Goal: Information Seeking & Learning: Find specific fact

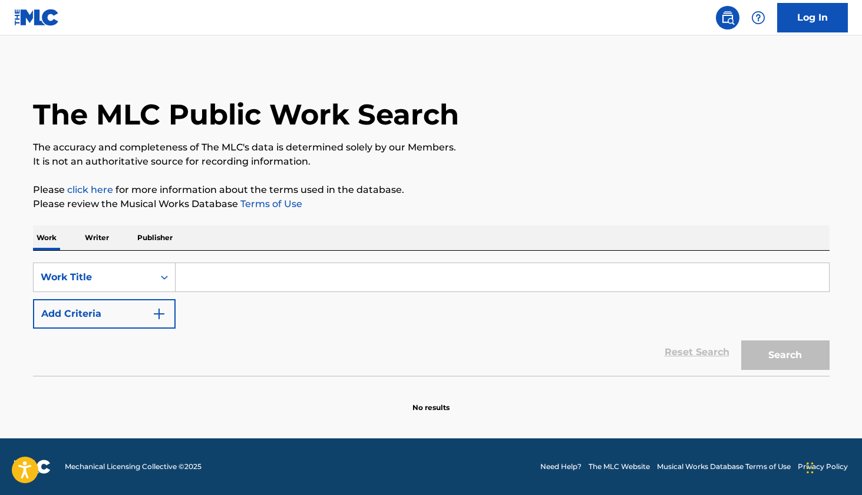
click at [276, 274] on input "Search Form" at bounding box center [503, 277] width 654 height 28
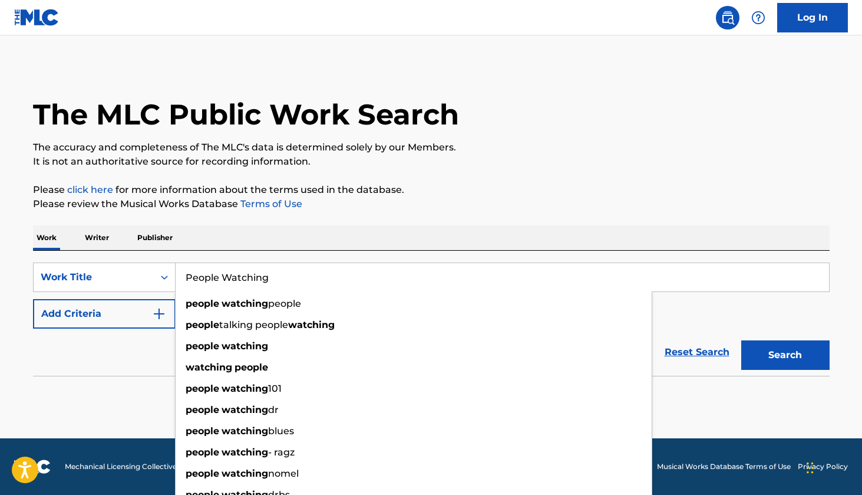
type input "People Watching"
click at [785, 355] on button "Search" at bounding box center [786, 354] width 88 height 29
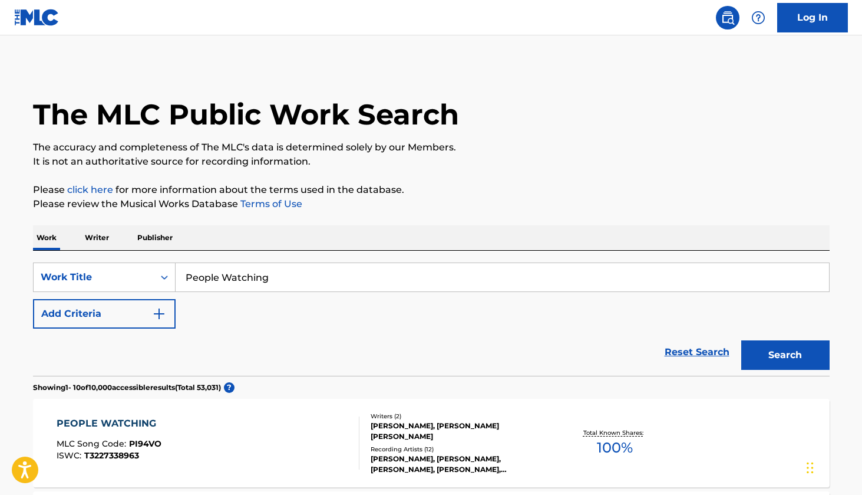
click at [117, 317] on button "Add Criteria" at bounding box center [104, 313] width 143 height 29
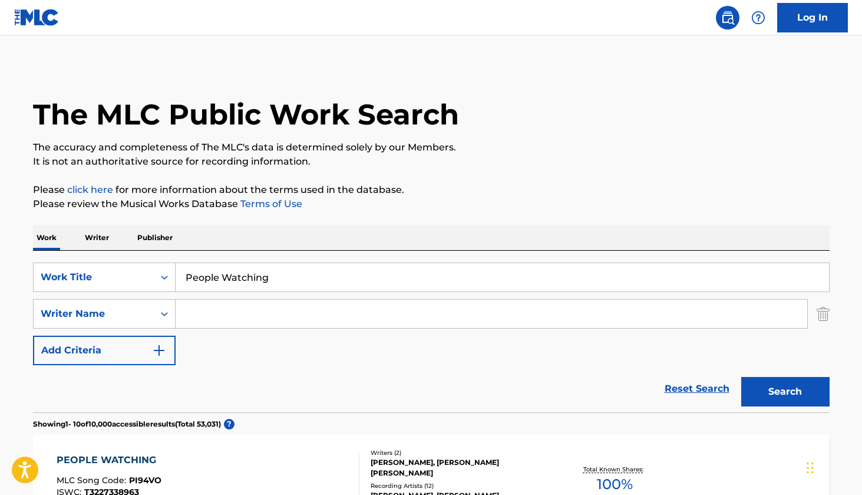
click at [195, 308] on input "Search Form" at bounding box center [492, 313] width 632 height 28
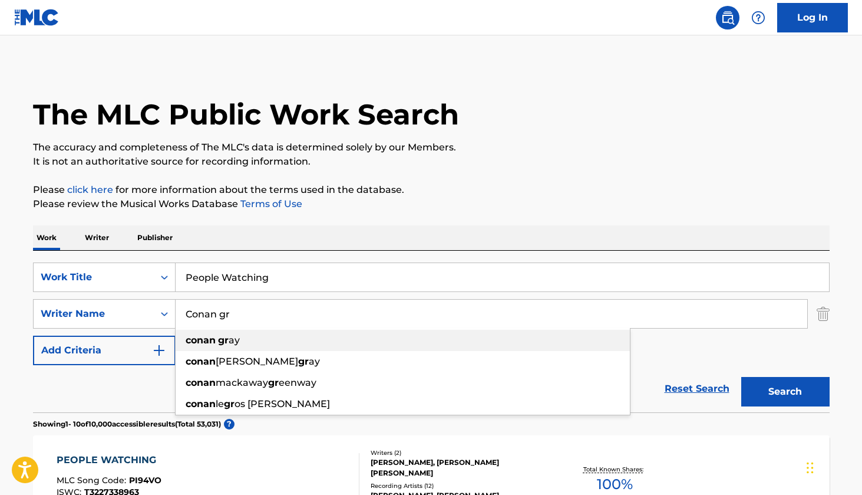
click at [246, 340] on div "conan gr ay" at bounding box center [403, 340] width 454 height 21
type input "[PERSON_NAME]"
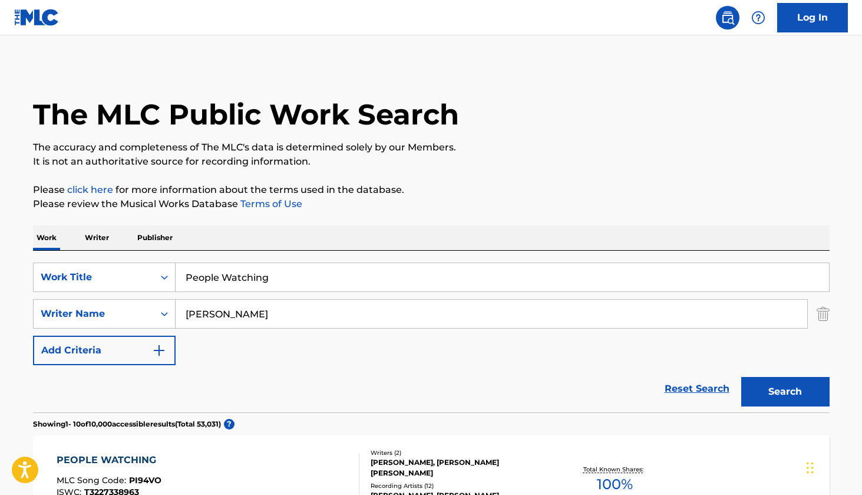
click at [770, 389] on button "Search" at bounding box center [786, 391] width 88 height 29
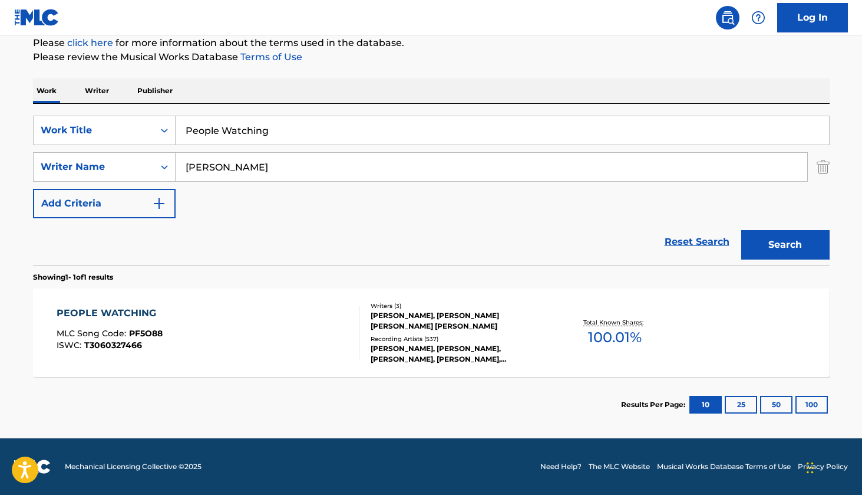
scroll to position [147, 0]
click at [140, 308] on div "PEOPLE WATCHING" at bounding box center [110, 313] width 106 height 14
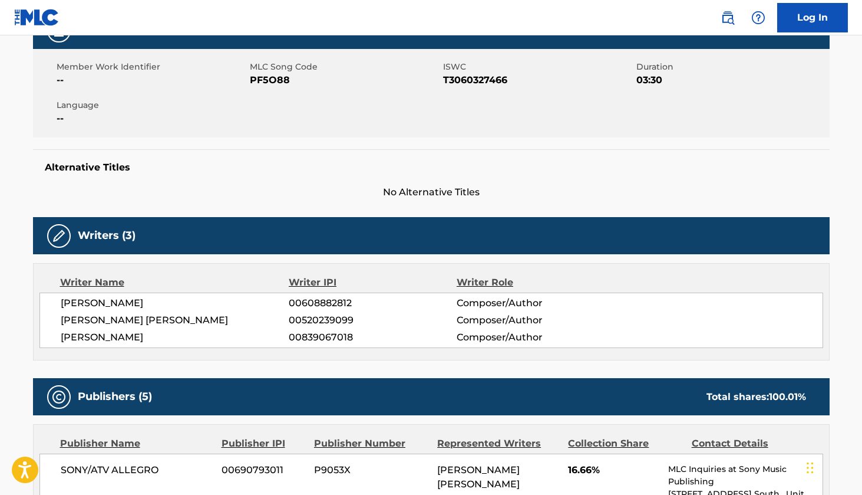
scroll to position [258, 0]
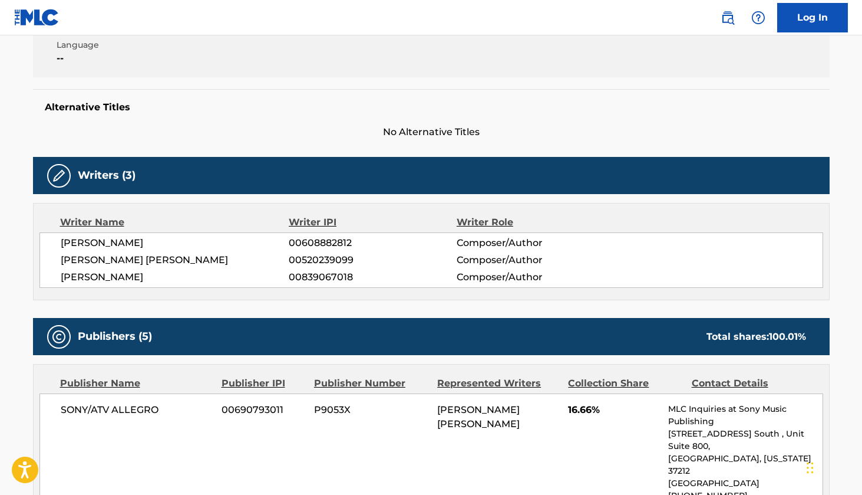
drag, startPoint x: 176, startPoint y: 275, endPoint x: 45, endPoint y: 243, distance: 135.1
click at [45, 243] on div "[PERSON_NAME] 00608882812 Composer/Author [PERSON_NAME] [PERSON_NAME] 005202390…" at bounding box center [431, 259] width 784 height 55
drag, startPoint x: 170, startPoint y: 241, endPoint x: 62, endPoint y: 244, distance: 108.5
click at [62, 244] on span "[PERSON_NAME]" at bounding box center [175, 243] width 229 height 14
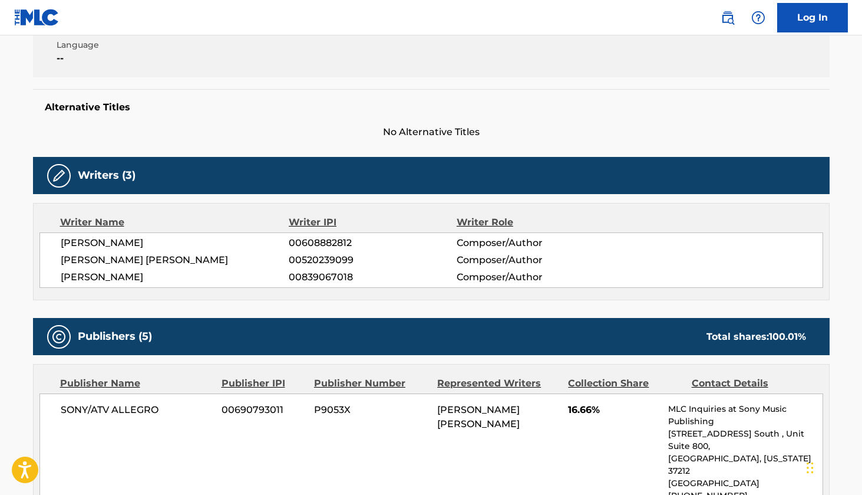
copy span "[PERSON_NAME]"
drag, startPoint x: 183, startPoint y: 258, endPoint x: 61, endPoint y: 265, distance: 121.6
click at [61, 265] on span "[PERSON_NAME] [PERSON_NAME]" at bounding box center [175, 260] width 229 height 14
copy span "[PERSON_NAME] [PERSON_NAME]"
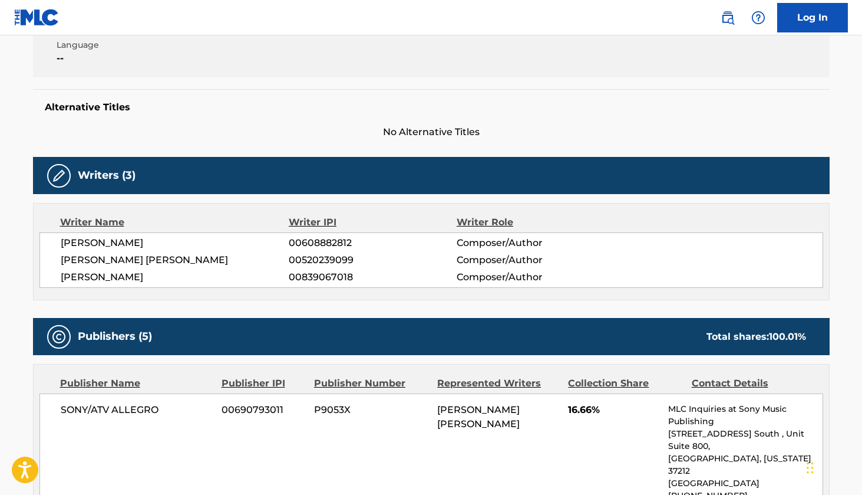
click at [155, 274] on span "[PERSON_NAME]" at bounding box center [175, 277] width 229 height 14
drag, startPoint x: 148, startPoint y: 275, endPoint x: 63, endPoint y: 277, distance: 84.9
click at [63, 277] on span "[PERSON_NAME]" at bounding box center [175, 277] width 229 height 14
copy span "[PERSON_NAME]"
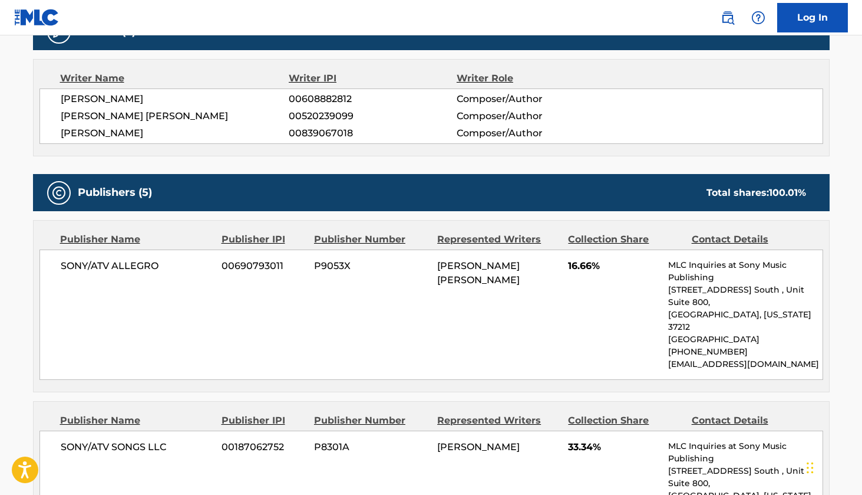
scroll to position [437, 0]
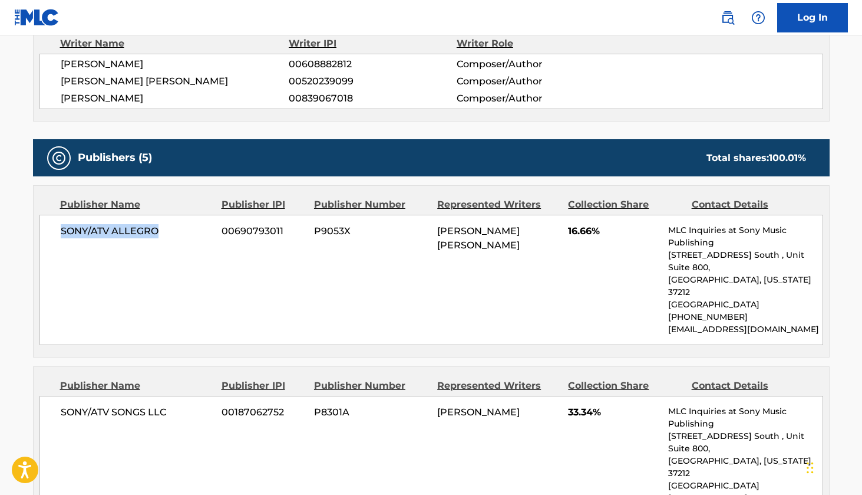
drag, startPoint x: 160, startPoint y: 228, endPoint x: 58, endPoint y: 226, distance: 102.0
click at [58, 226] on div "SONY/ATV ALLEGRO 00690793011 P9053X [PERSON_NAME] [PERSON_NAME] 16.66% MLC Inqu…" at bounding box center [431, 280] width 784 height 130
copy span "SONY/ATV ALLEGRO"
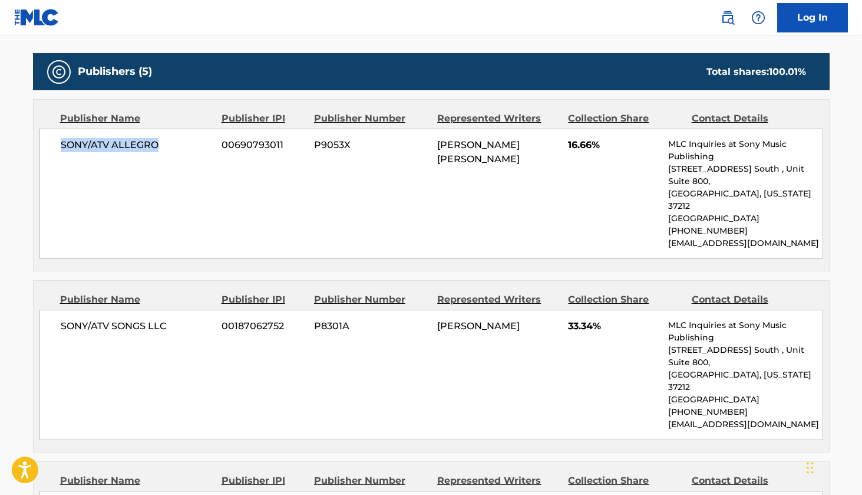
scroll to position [454, 0]
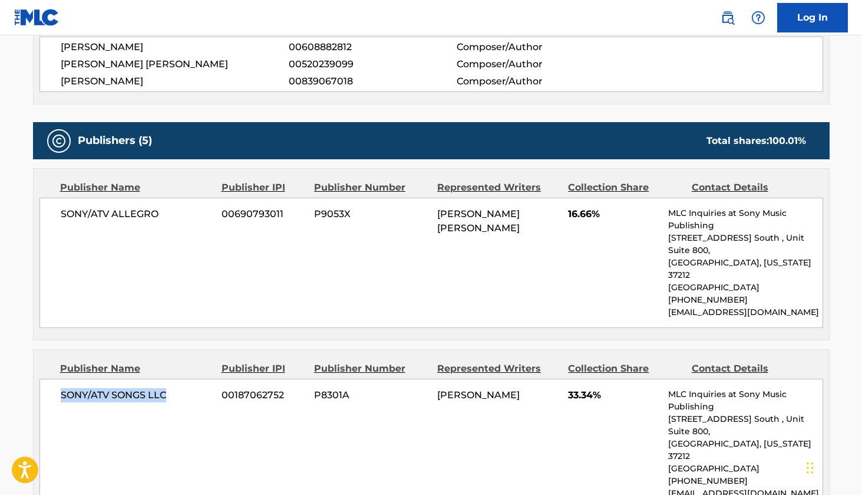
drag, startPoint x: 174, startPoint y: 372, endPoint x: 60, endPoint y: 369, distance: 114.4
click at [60, 378] on div "SONY/ATV SONGS LLC 00187062752 P8301A [PERSON_NAME] 33.34% MLC Inquiries at Son…" at bounding box center [431, 443] width 784 height 130
copy span "SONY/ATV SONGS LLC"
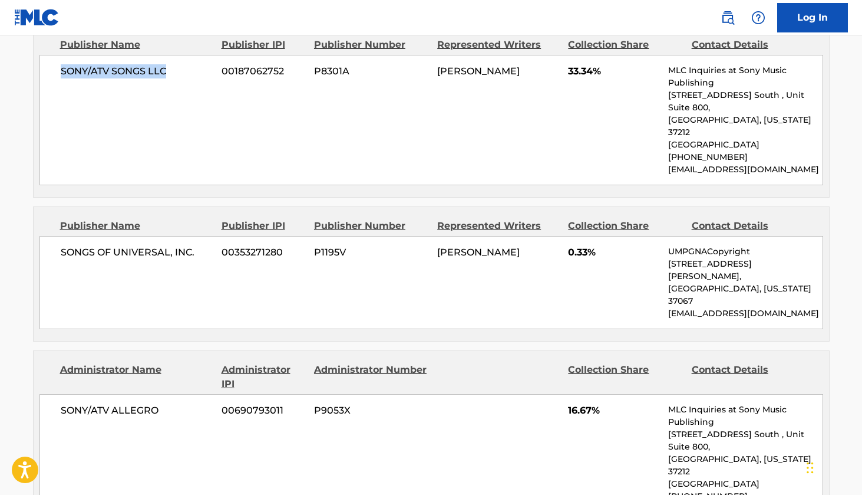
scroll to position [780, 0]
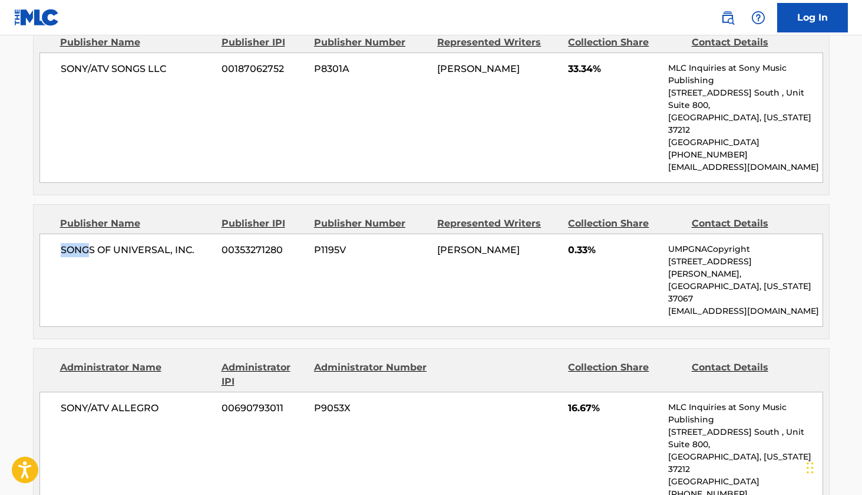
drag, startPoint x: 197, startPoint y: 186, endPoint x: 91, endPoint y: 203, distance: 107.4
click at [91, 233] on div "SONGS OF UNIVERSAL, INC. 00353271280 P1195V [PERSON_NAME] 0.33% UMPGNACopyright…" at bounding box center [431, 279] width 784 height 93
click at [202, 243] on span "SONGS OF UNIVERSAL, INC." at bounding box center [137, 250] width 153 height 14
drag, startPoint x: 196, startPoint y: 201, endPoint x: 59, endPoint y: 202, distance: 137.4
click at [59, 233] on div "SONGS OF UNIVERSAL, INC. 00353271280 P1195V [PERSON_NAME] 0.33% UMPGNACopyright…" at bounding box center [431, 279] width 784 height 93
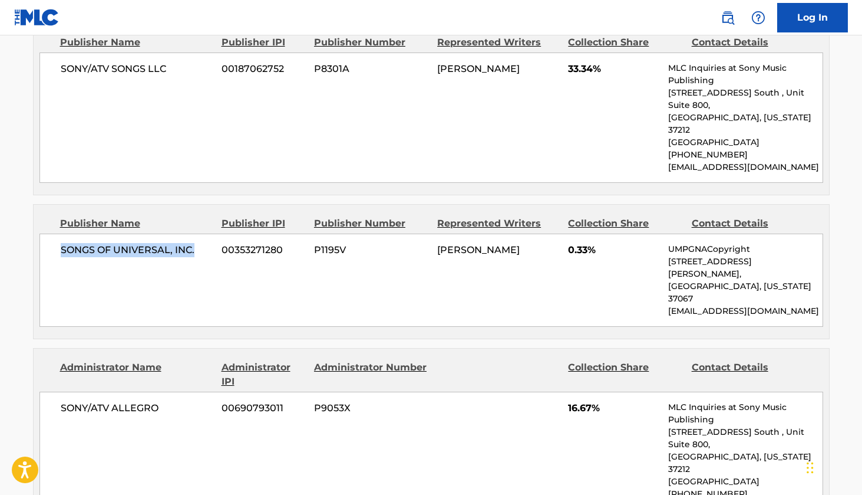
copy span "SONGS OF UNIVERSAL, INC."
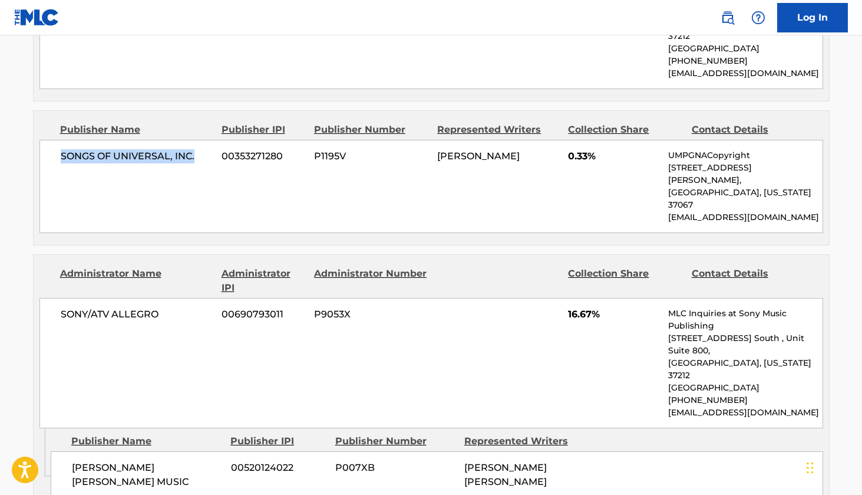
scroll to position [876, 0]
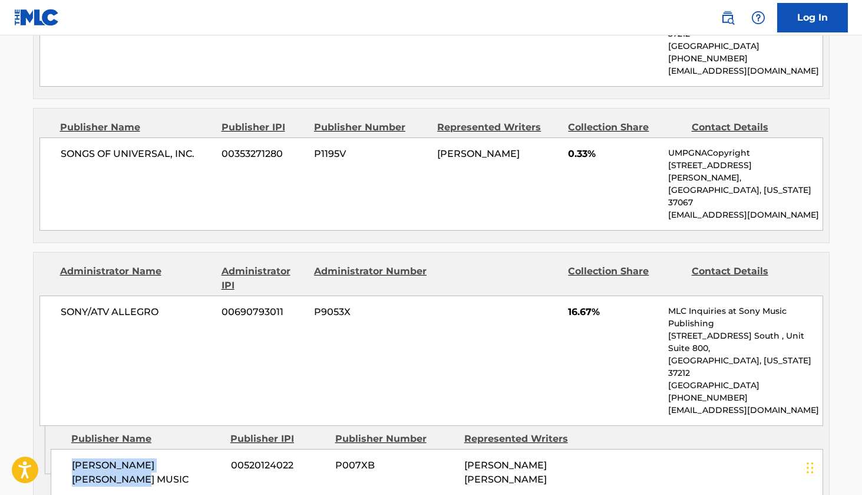
drag, startPoint x: 147, startPoint y: 377, endPoint x: 57, endPoint y: 363, distance: 91.4
click at [57, 449] on div "[PERSON_NAME] [PERSON_NAME] MUSIC 00520124022 P007XB [PERSON_NAME] [PERSON_NAME]" at bounding box center [437, 472] width 773 height 47
copy span "[PERSON_NAME] [PERSON_NAME] MUSIC"
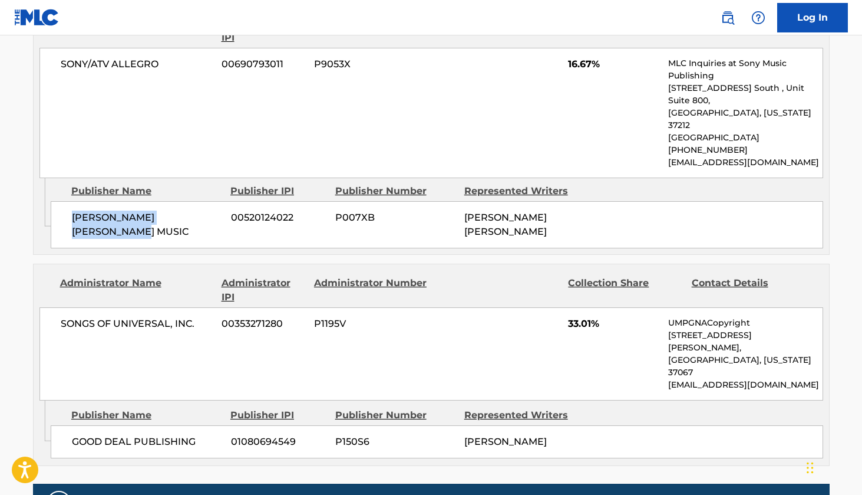
scroll to position [1125, 0]
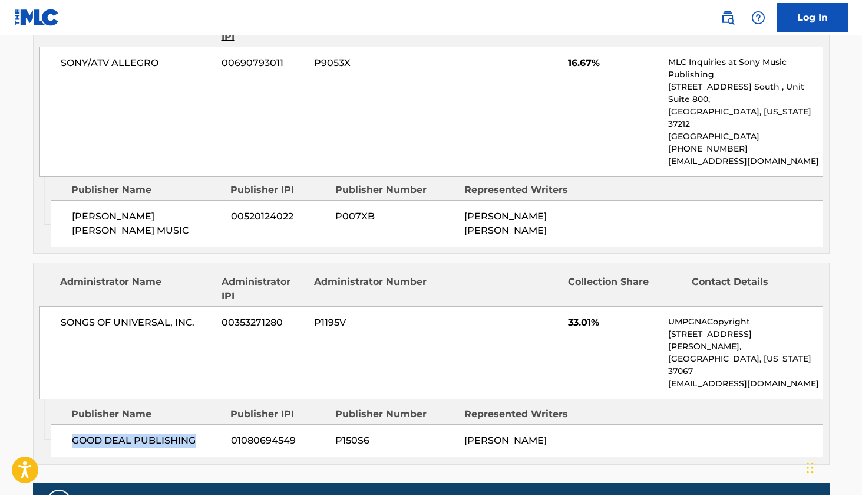
drag, startPoint x: 195, startPoint y: 311, endPoint x: 51, endPoint y: 311, distance: 143.2
click at [51, 424] on div "GOOD DEAL PUBLISHING 01080694549 P150S6 [PERSON_NAME]" at bounding box center [437, 440] width 773 height 33
copy span "GOOD DEAL PUBLISHING"
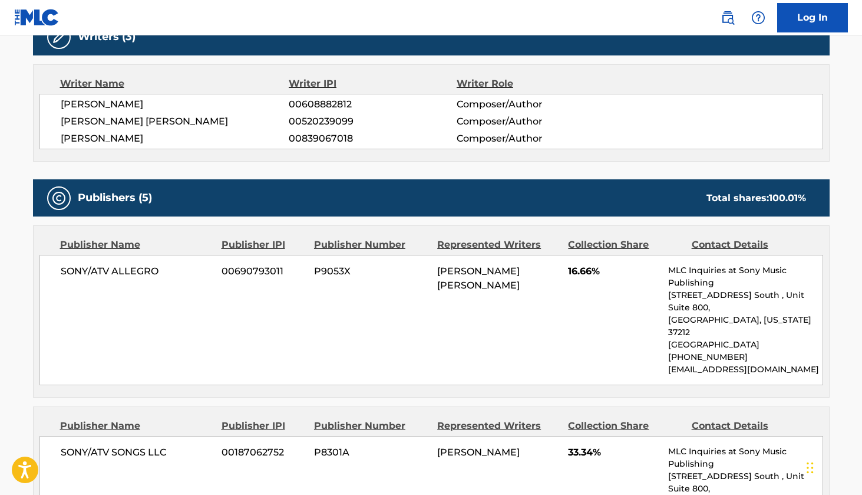
scroll to position [404, 0]
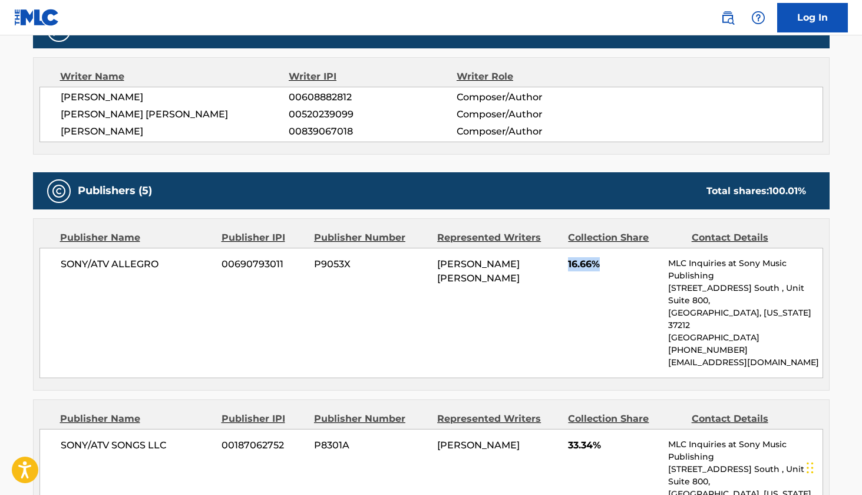
drag, startPoint x: 603, startPoint y: 261, endPoint x: 569, endPoint y: 265, distance: 34.5
click at [569, 265] on span "16.66%" at bounding box center [613, 264] width 91 height 14
copy span "16.66%"
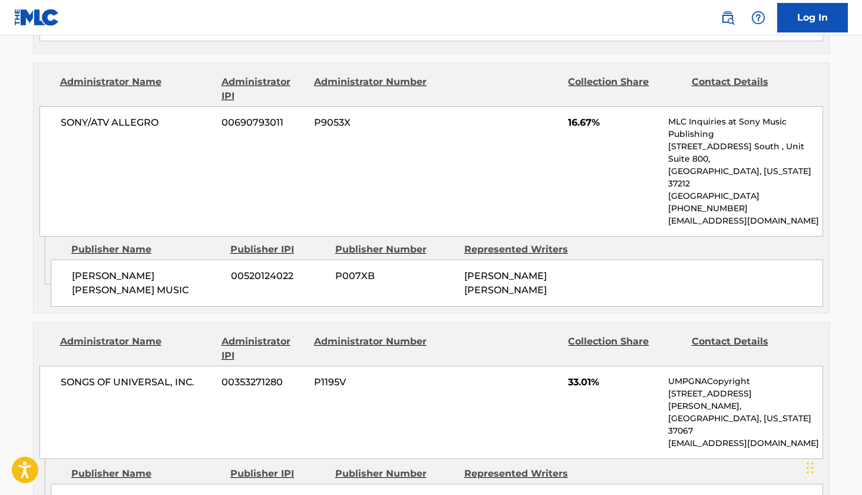
scroll to position [1074, 0]
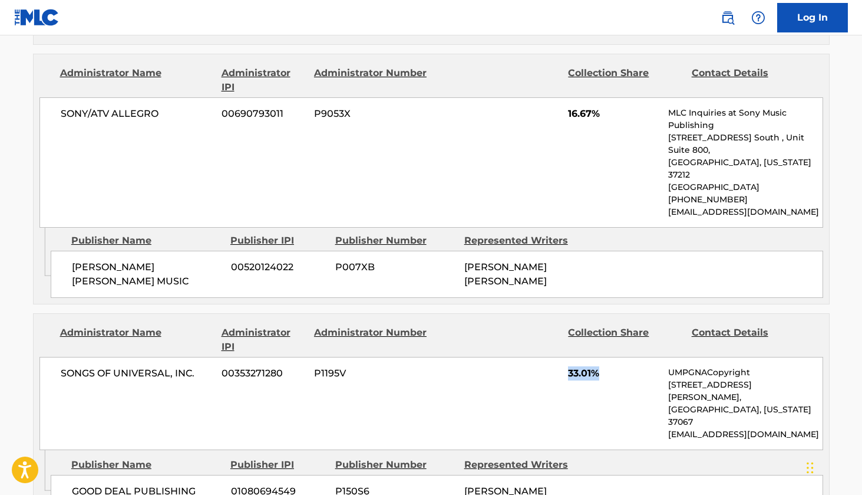
drag, startPoint x: 604, startPoint y: 271, endPoint x: 564, endPoint y: 272, distance: 40.7
click at [563, 357] on div "SONGS OF UNIVERSAL, INC. 00353271280 P1195V 33.01% UMPGNACopyright [STREET_ADDR…" at bounding box center [431, 403] width 784 height 93
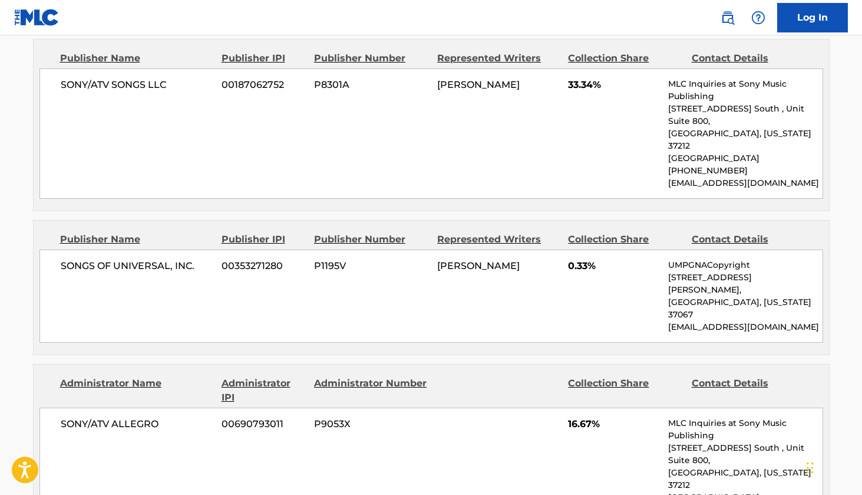
scroll to position [754, 0]
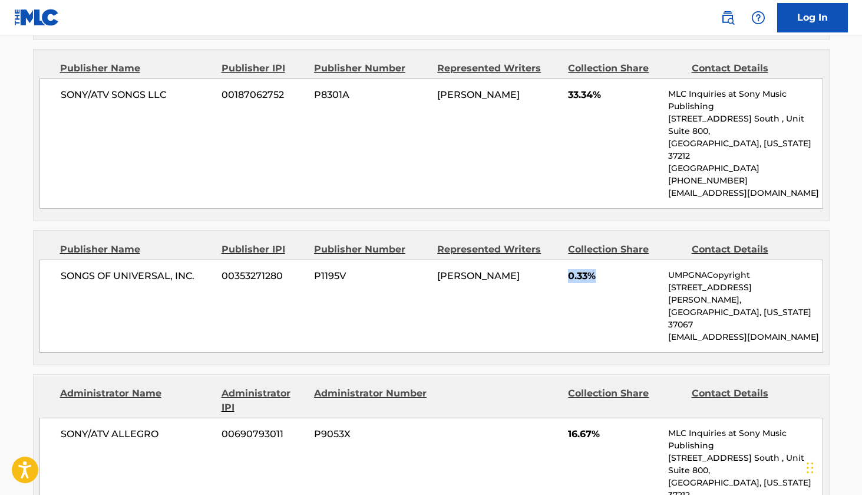
drag, startPoint x: 605, startPoint y: 226, endPoint x: 566, endPoint y: 226, distance: 38.9
click at [566, 259] on div "SONGS OF UNIVERSAL, INC. 00353271280 P1195V [PERSON_NAME] 0.33% UMPGNACopyright…" at bounding box center [431, 305] width 784 height 93
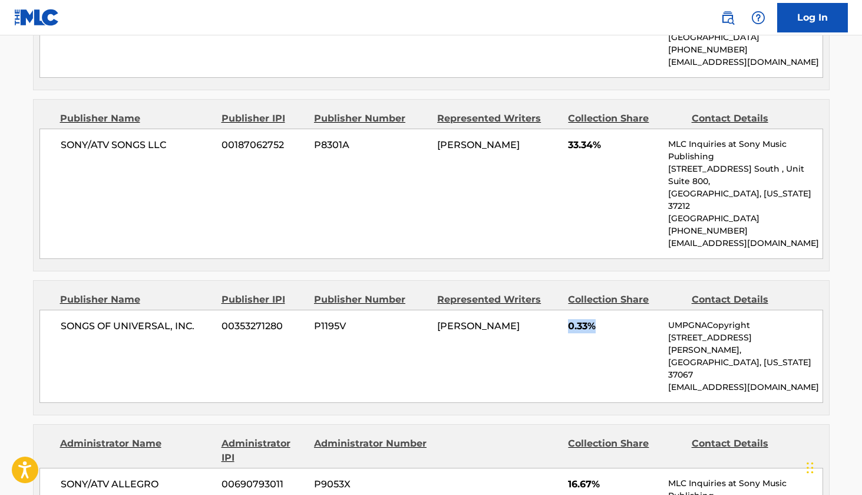
scroll to position [699, 0]
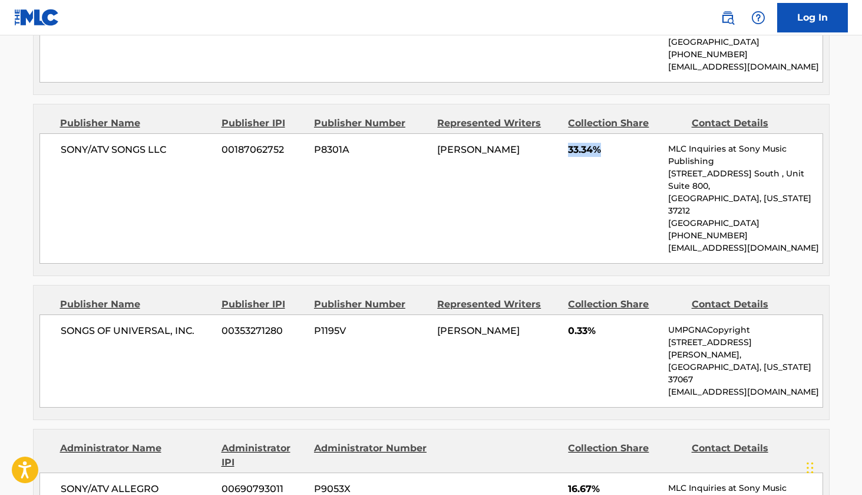
drag, startPoint x: 611, startPoint y: 118, endPoint x: 565, endPoint y: 123, distance: 46.2
click at [565, 133] on div "SONY/ATV SONGS LLC 00187062752 P8301A [PERSON_NAME] 33.34% MLC Inquiries at Son…" at bounding box center [431, 198] width 784 height 130
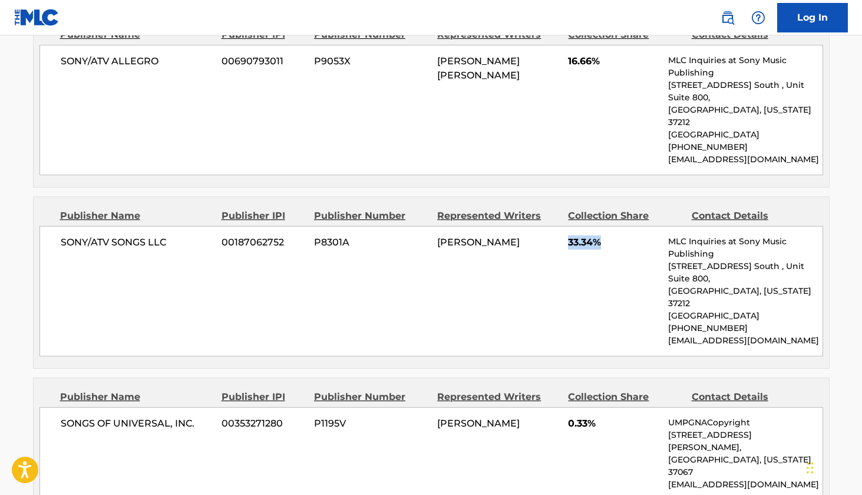
scroll to position [607, 0]
click at [628, 141] on div "SONY/ATV ALLEGRO 00690793011 P9053X [PERSON_NAME] [PERSON_NAME] 16.66% MLC Inqu…" at bounding box center [431, 109] width 784 height 130
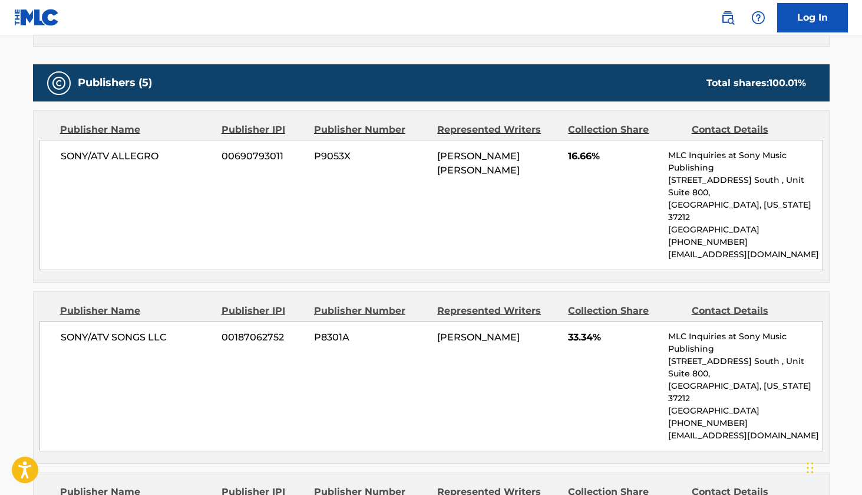
scroll to position [512, 0]
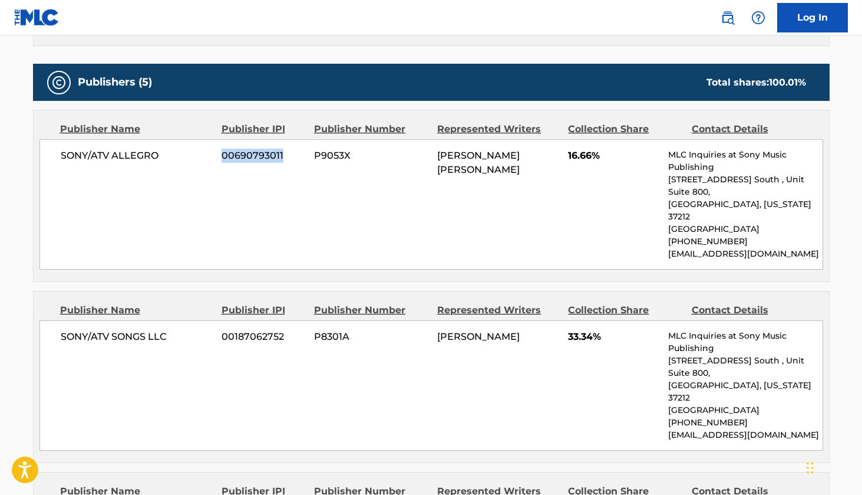
drag, startPoint x: 281, startPoint y: 153, endPoint x: 219, endPoint y: 156, distance: 61.9
click at [219, 156] on div "SONY/ATV ALLEGRO 00690793011 P9053X [PERSON_NAME] [PERSON_NAME] 16.66% MLC Inqu…" at bounding box center [431, 204] width 784 height 130
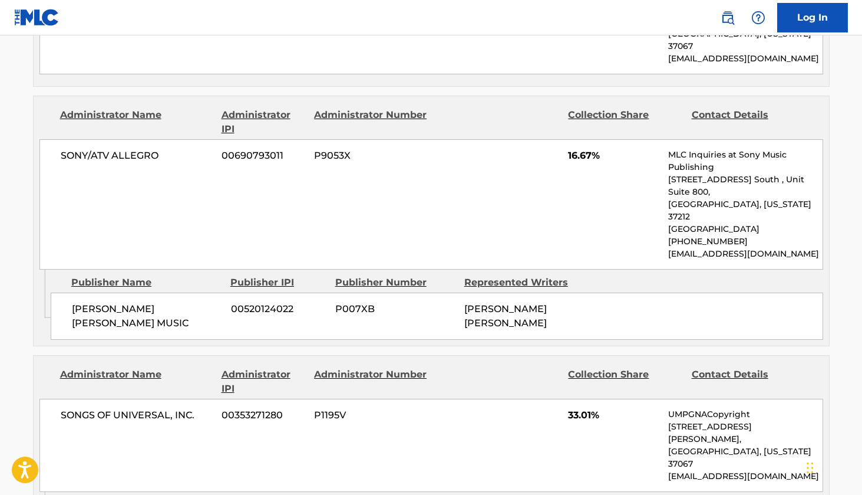
scroll to position [1045, 0]
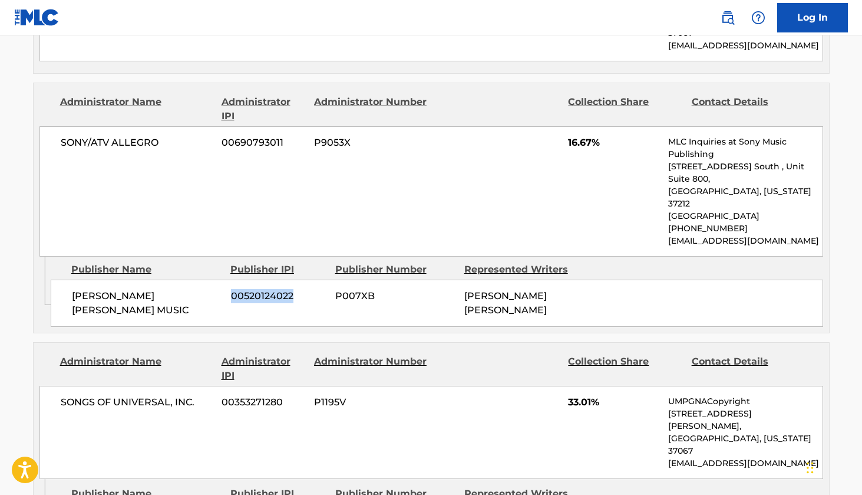
drag, startPoint x: 294, startPoint y: 193, endPoint x: 233, endPoint y: 196, distance: 60.8
click at [233, 289] on span "00520124022" at bounding box center [278, 296] width 95 height 14
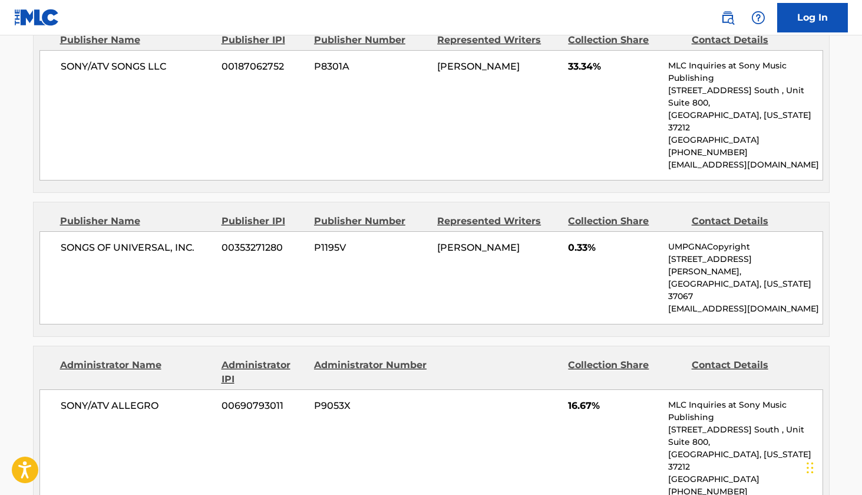
scroll to position [772, 0]
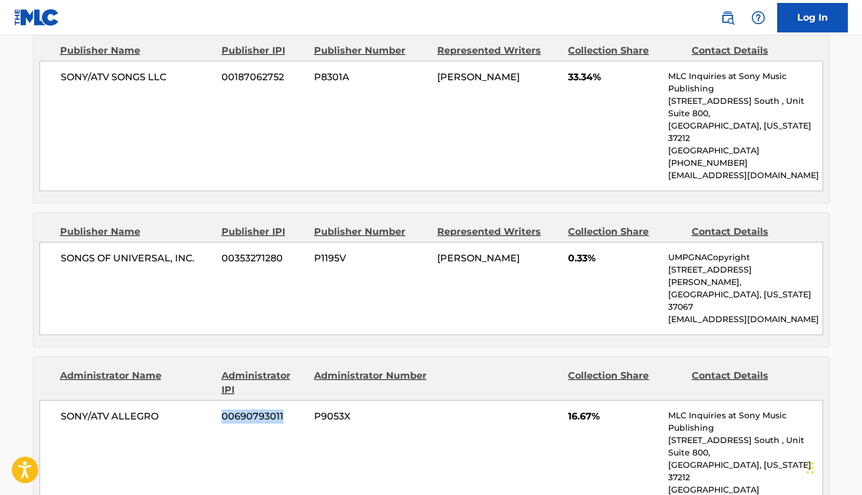
drag, startPoint x: 283, startPoint y: 338, endPoint x: 220, endPoint y: 340, distance: 62.5
click at [220, 400] on div "SONY/ATV ALLEGRO 00690793011 P9053X 16.67% MLC Inquiries at Sony Music Publishi…" at bounding box center [431, 465] width 784 height 130
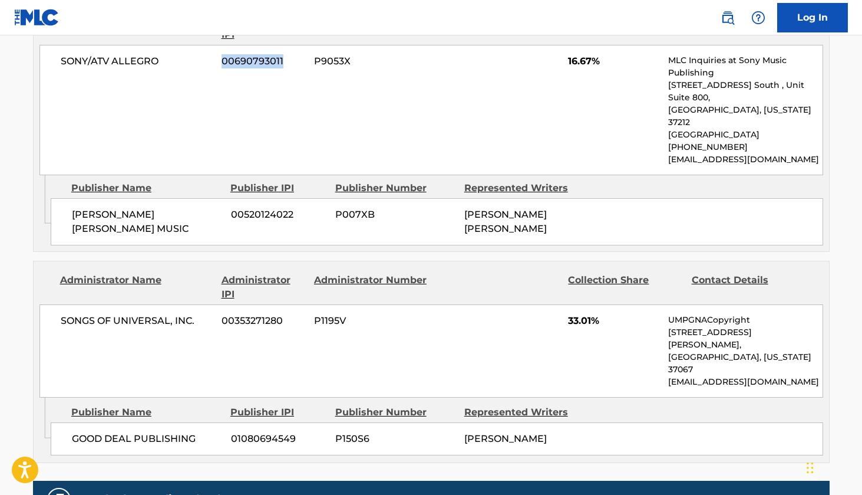
scroll to position [1128, 0]
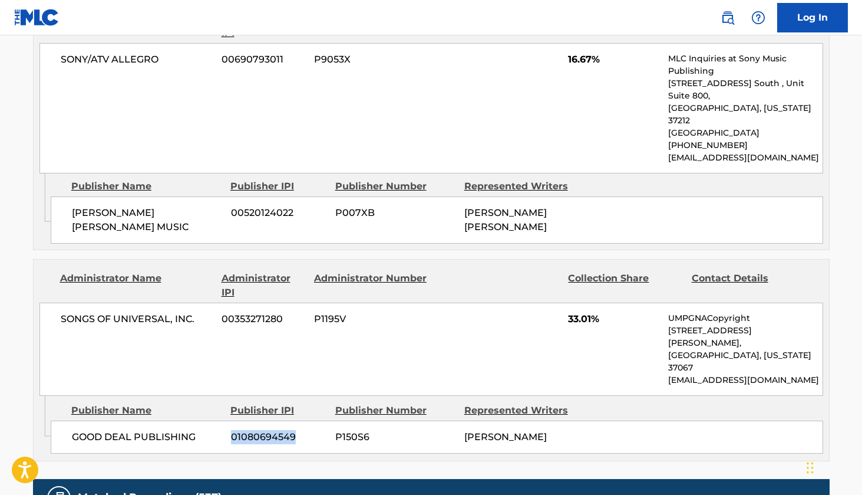
drag, startPoint x: 295, startPoint y: 309, endPoint x: 231, endPoint y: 313, distance: 64.4
click at [231, 430] on span "01080694549" at bounding box center [278, 437] width 95 height 14
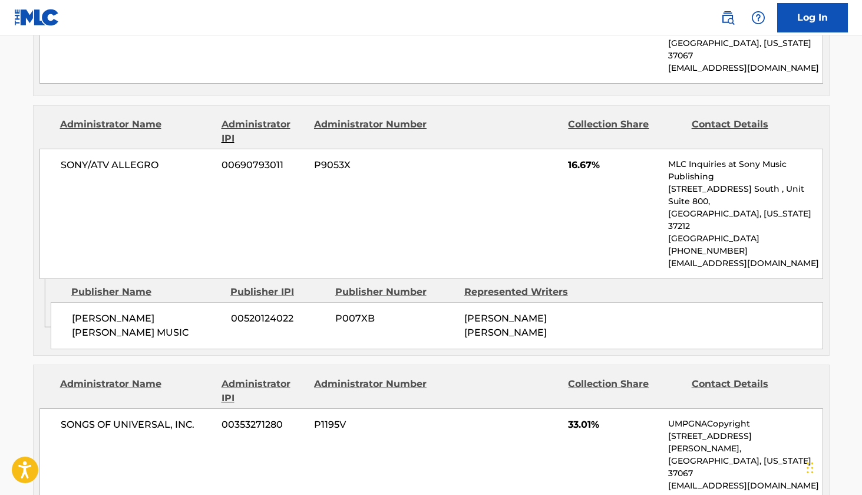
scroll to position [1068, 0]
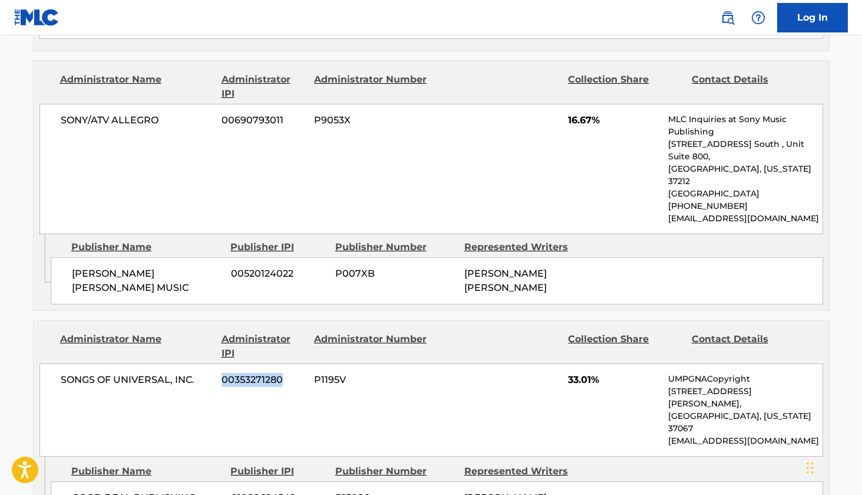
drag, startPoint x: 281, startPoint y: 276, endPoint x: 216, endPoint y: 279, distance: 65.5
click at [216, 363] on div "SONGS OF UNIVERSAL, INC. 00353271280 P1195V 33.01% UMPGNACopyright [STREET_ADDR…" at bounding box center [431, 409] width 784 height 93
click at [223, 373] on span "00353271280" at bounding box center [264, 380] width 84 height 14
drag, startPoint x: 223, startPoint y: 278, endPoint x: 289, endPoint y: 277, distance: 66.0
click at [289, 373] on span "00353271280" at bounding box center [264, 380] width 84 height 14
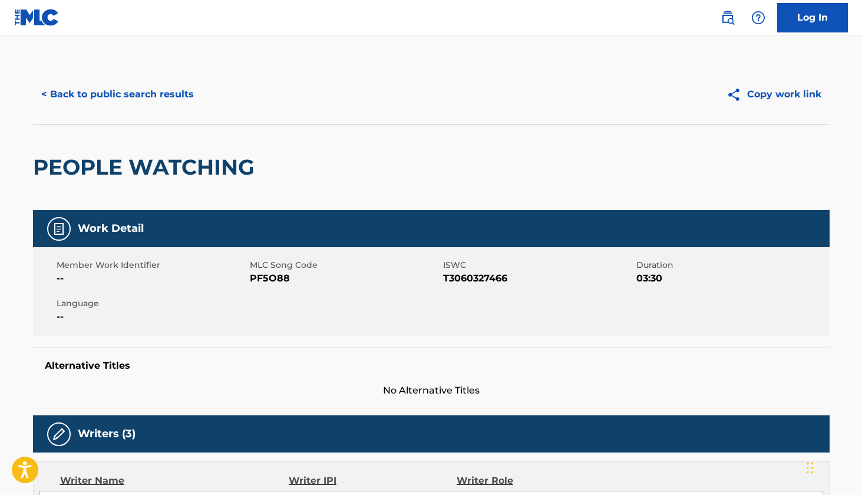
scroll to position [0, 0]
click at [155, 104] on button "< Back to public search results" at bounding box center [117, 94] width 169 height 29
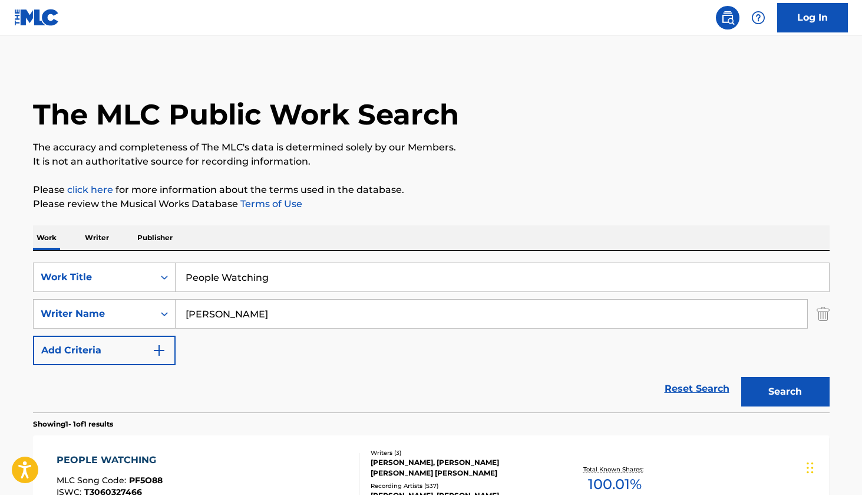
scroll to position [80, 0]
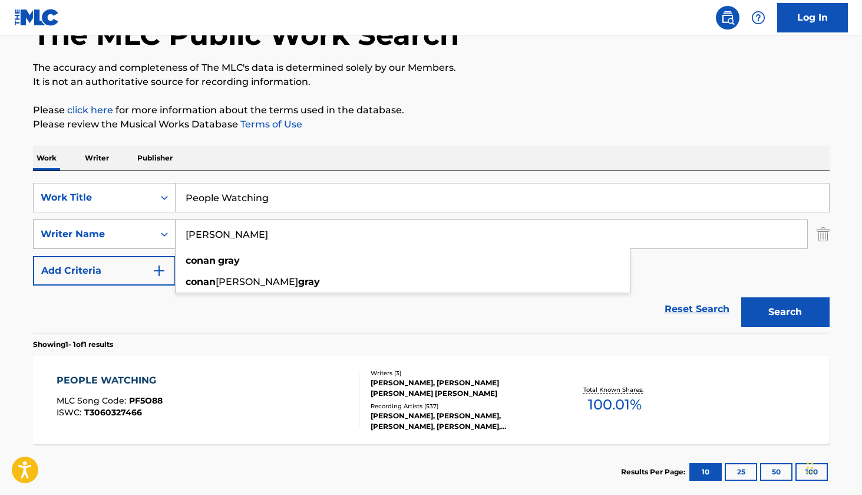
drag, startPoint x: 294, startPoint y: 231, endPoint x: 123, endPoint y: 232, distance: 171.5
click at [123, 232] on div "SearchWithCriteriab5be2a5d-afab-4b21-8c6a-b44329801076 Writer Name [PERSON_NAME…" at bounding box center [431, 233] width 797 height 29
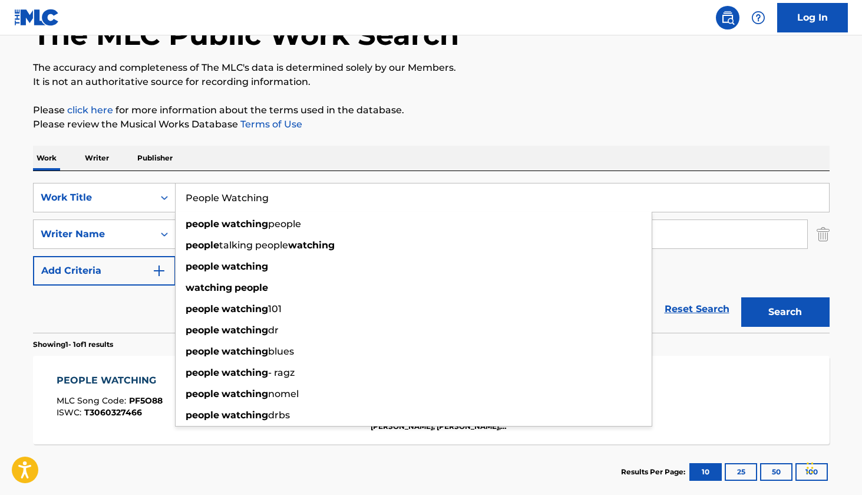
drag, startPoint x: 287, startPoint y: 199, endPoint x: 179, endPoint y: 195, distance: 108.6
click at [179, 195] on input "People Watching" at bounding box center [503, 197] width 654 height 28
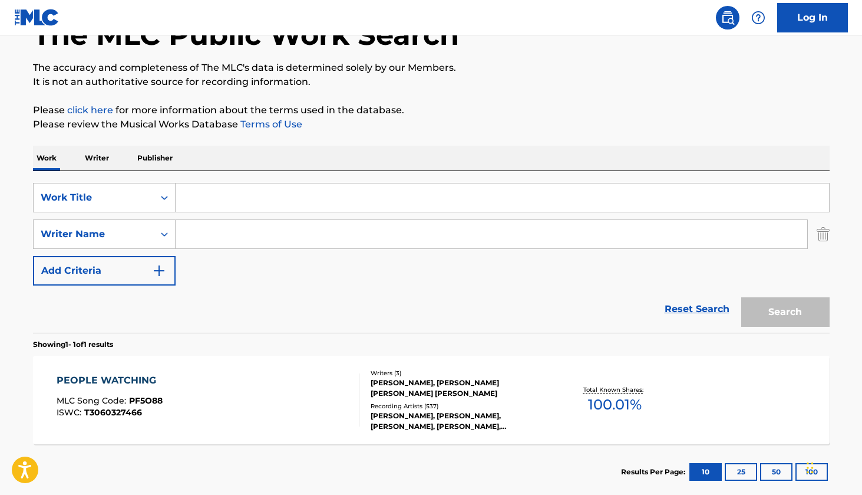
click at [325, 242] on input "Search Form" at bounding box center [492, 234] width 632 height 28
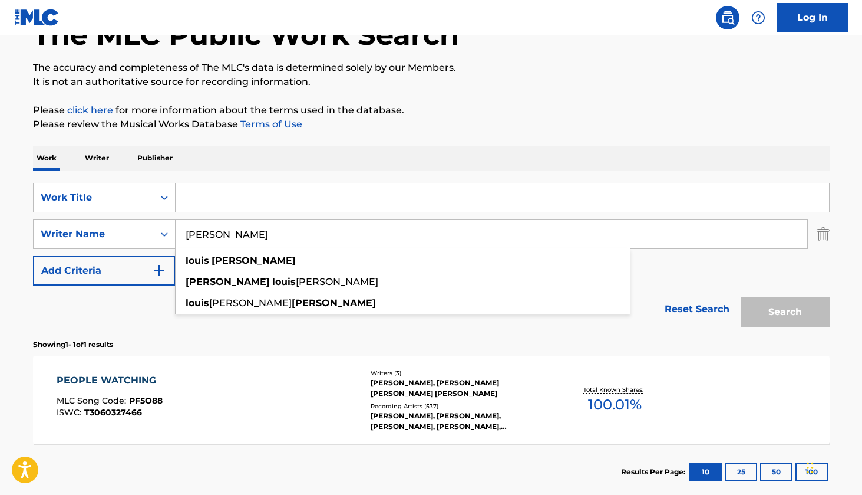
type input "[PERSON_NAME]"
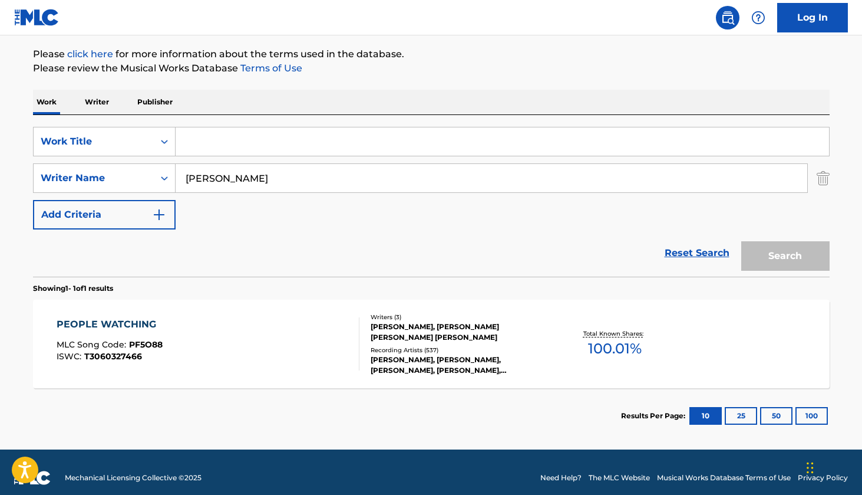
scroll to position [133, 0]
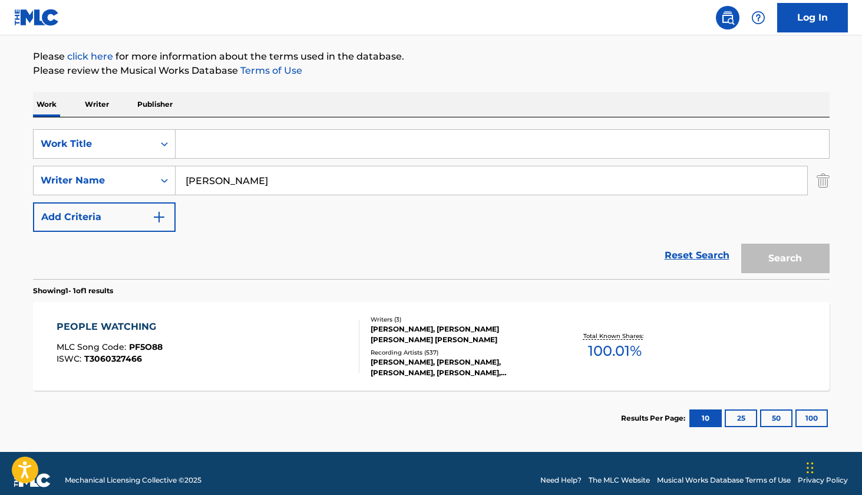
click at [705, 254] on link "Reset Search" at bounding box center [697, 255] width 77 height 26
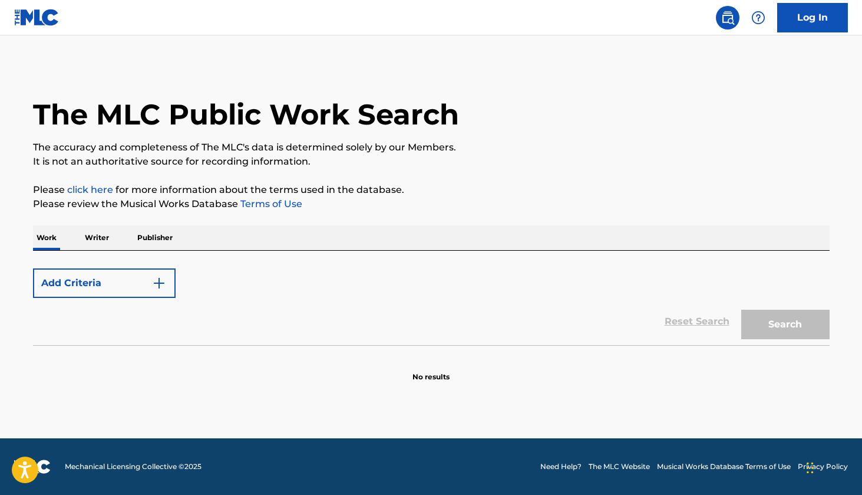
scroll to position [0, 0]
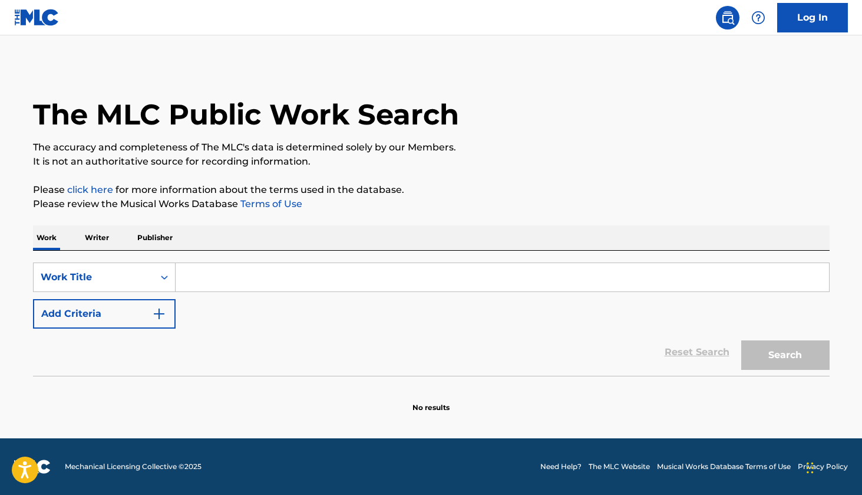
click at [390, 277] on input "Search Form" at bounding box center [503, 277] width 654 height 28
click at [155, 316] on img "Search Form" at bounding box center [159, 314] width 14 height 14
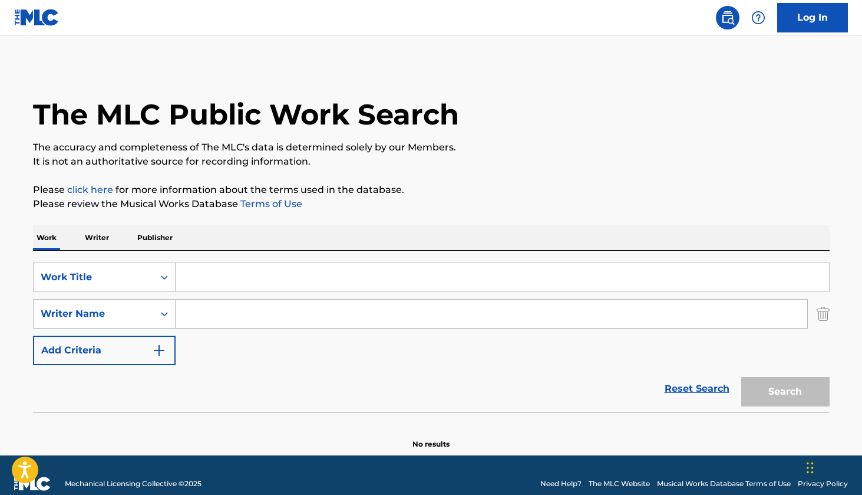
click at [103, 242] on p "Writer" at bounding box center [96, 237] width 31 height 25
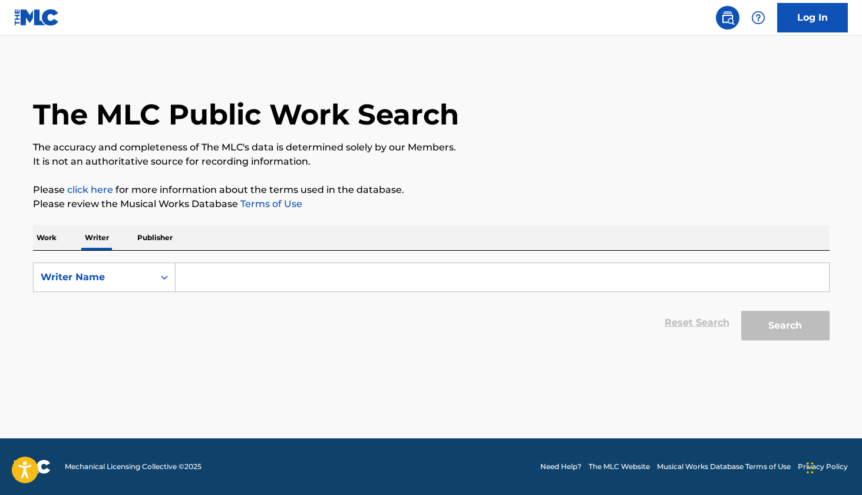
click at [232, 282] on input "Search Form" at bounding box center [503, 277] width 654 height 28
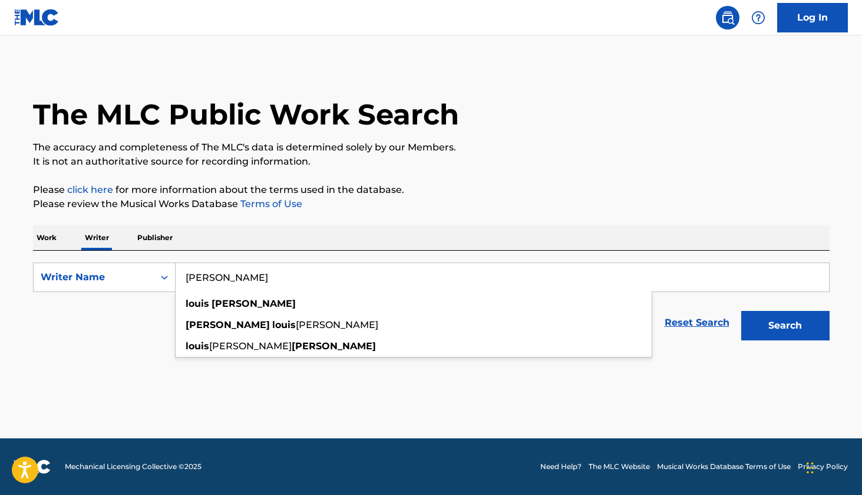
type input "[PERSON_NAME]"
click at [785, 325] on button "Search" at bounding box center [786, 325] width 88 height 29
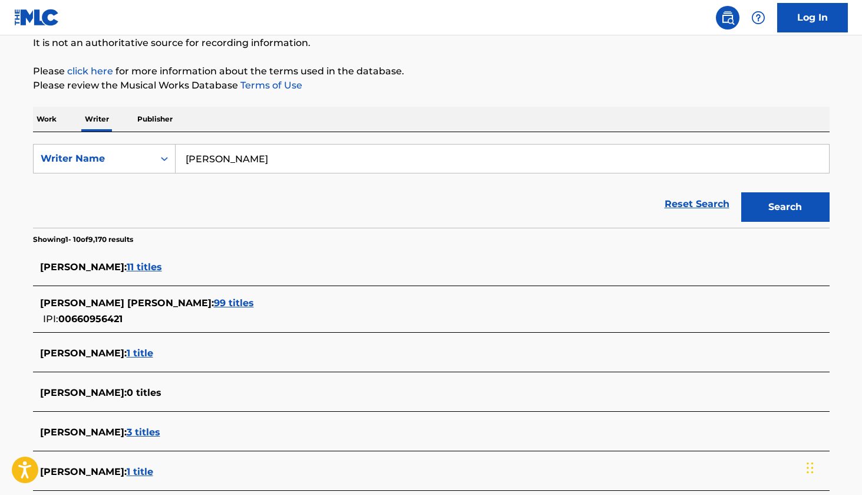
scroll to position [130, 0]
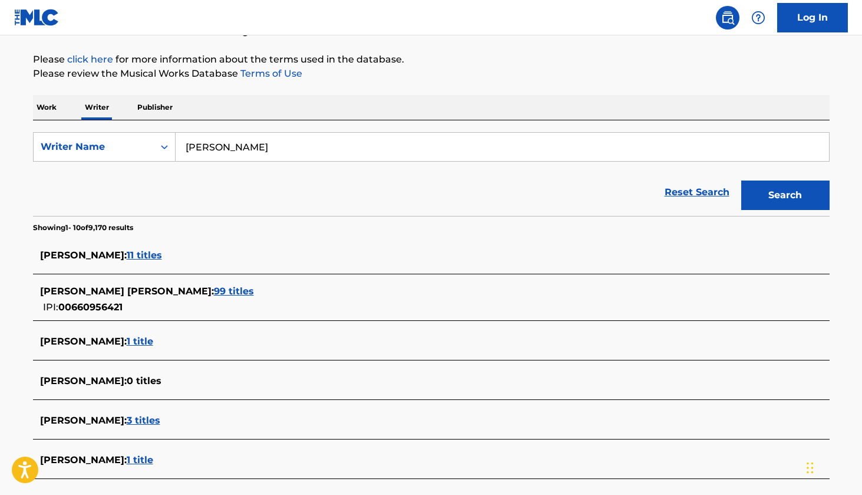
click at [214, 291] on span "99 titles" at bounding box center [234, 290] width 40 height 11
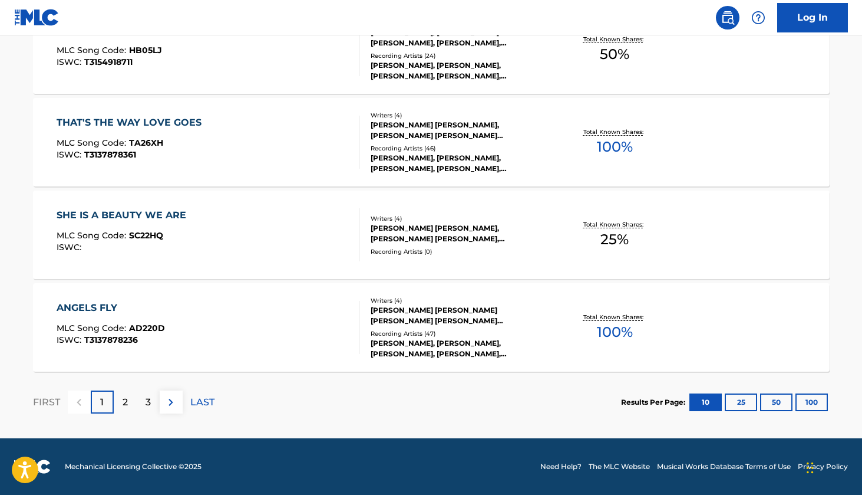
scroll to position [948, 0]
click at [164, 404] on img at bounding box center [171, 402] width 14 height 14
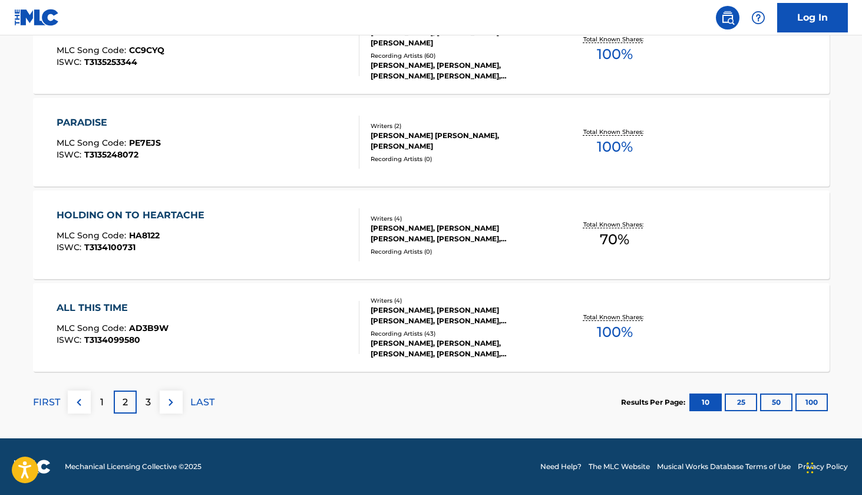
click at [144, 403] on div "3" at bounding box center [148, 401] width 23 height 23
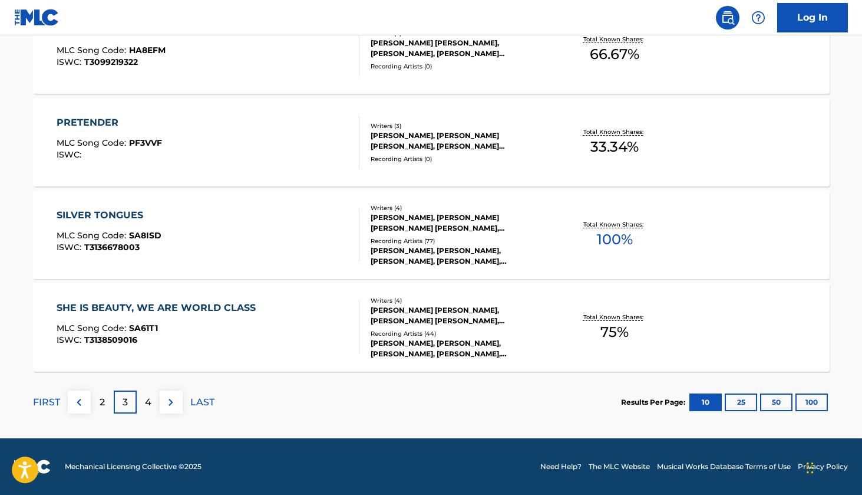
click at [94, 405] on div "2" at bounding box center [102, 401] width 23 height 23
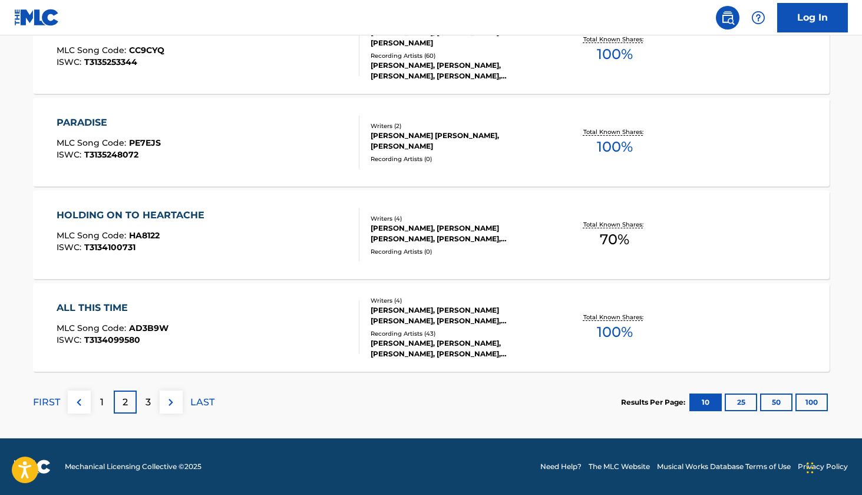
click at [95, 410] on div "1" at bounding box center [102, 401] width 23 height 23
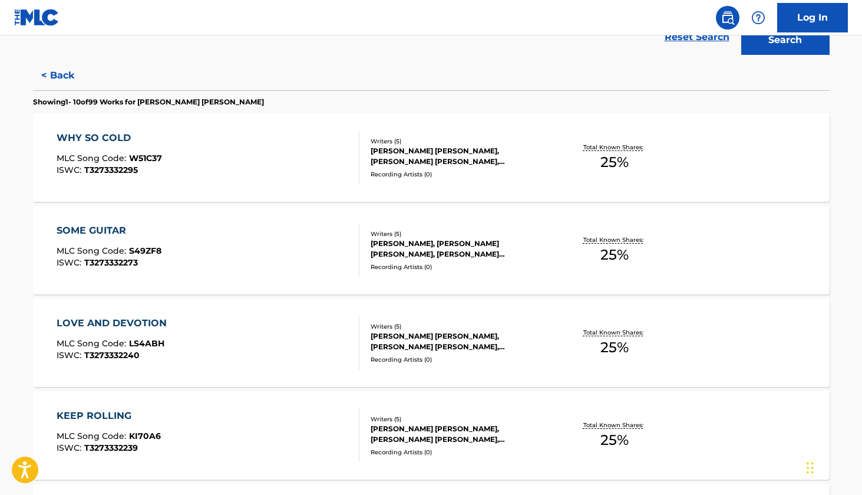
scroll to position [267, 0]
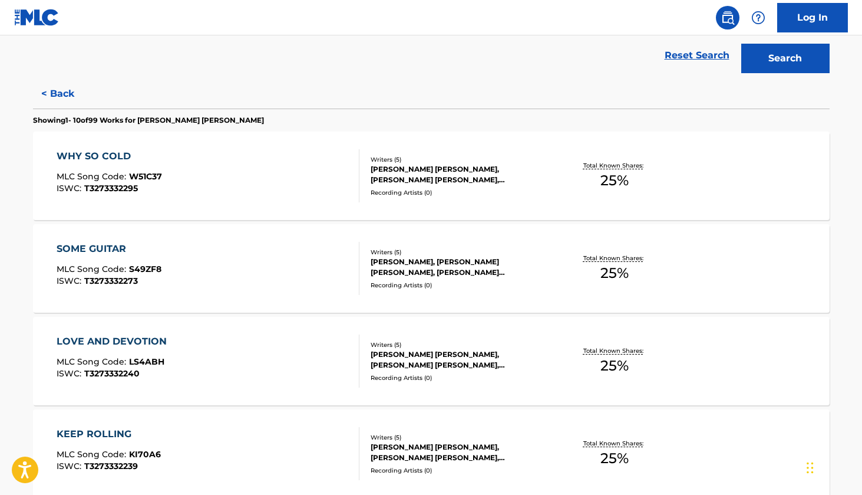
click at [149, 335] on div "LOVE AND DEVOTION" at bounding box center [115, 341] width 116 height 14
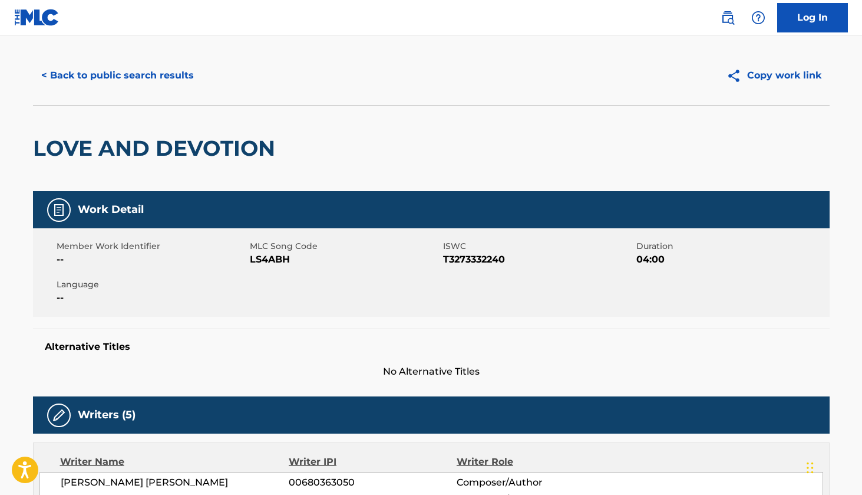
scroll to position [17, 0]
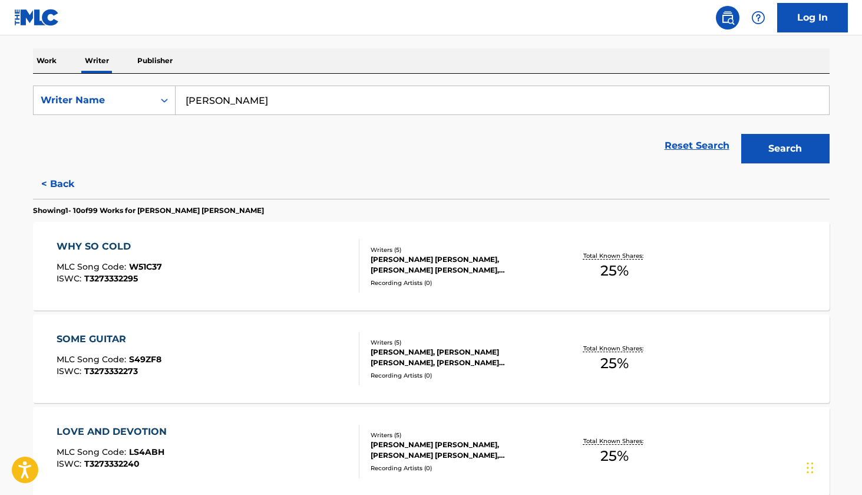
scroll to position [186, 0]
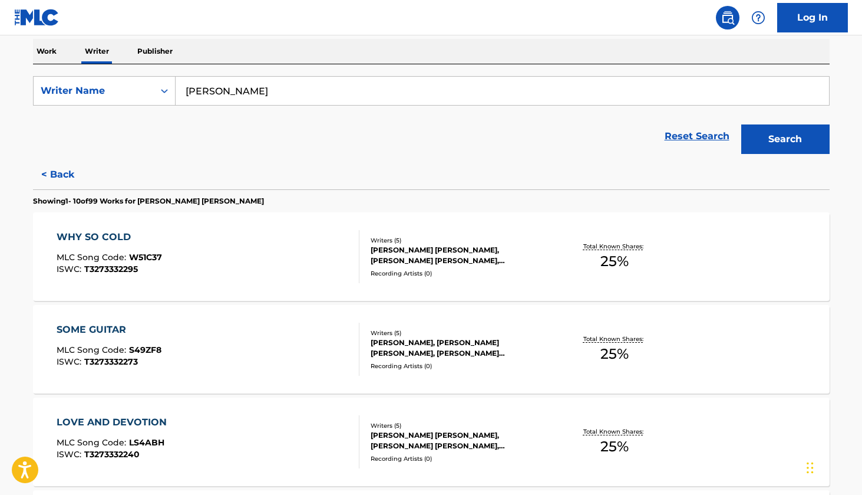
click at [110, 232] on div "WHY SO COLD" at bounding box center [110, 237] width 106 height 14
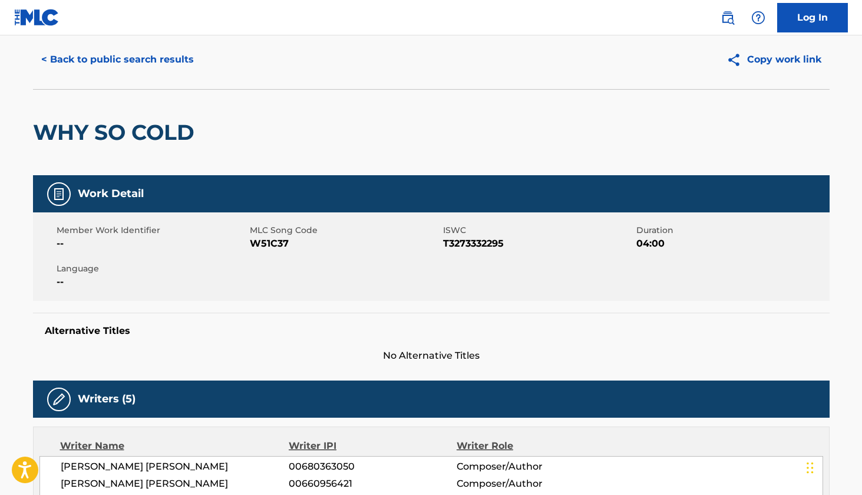
scroll to position [70, 0]
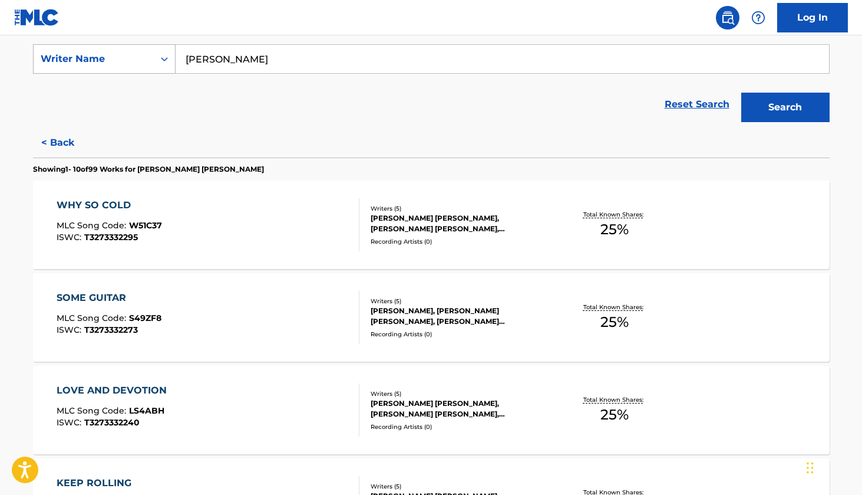
scroll to position [230, 0]
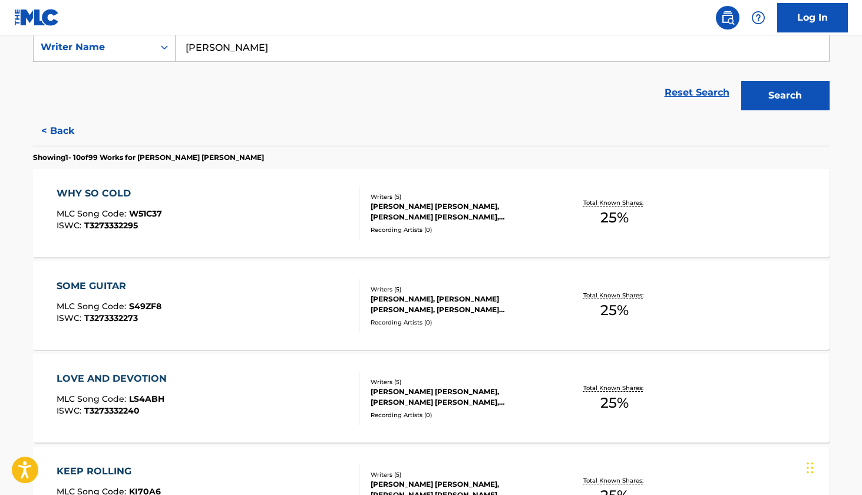
click at [107, 284] on div "SOME GUITAR" at bounding box center [109, 286] width 105 height 14
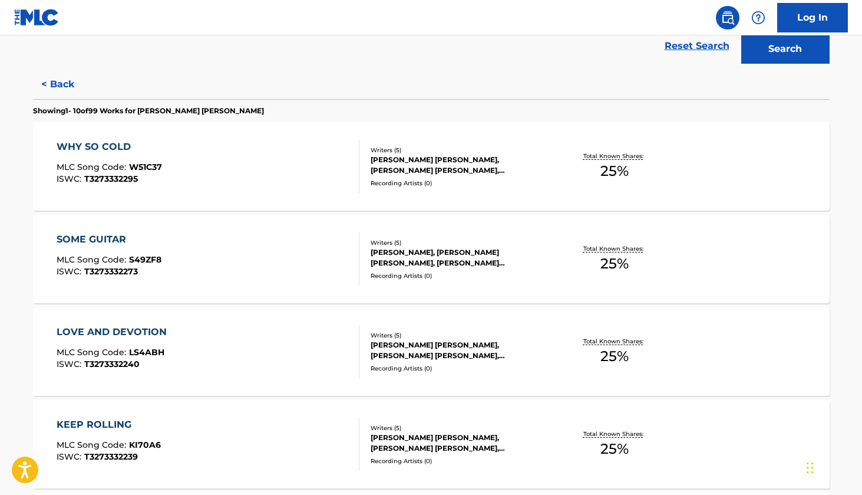
scroll to position [267, 0]
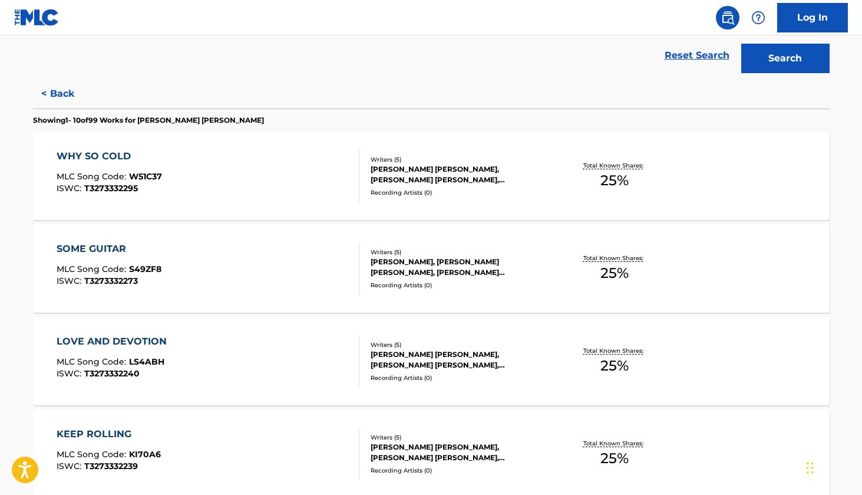
click at [622, 185] on span "25 %" at bounding box center [615, 180] width 28 height 21
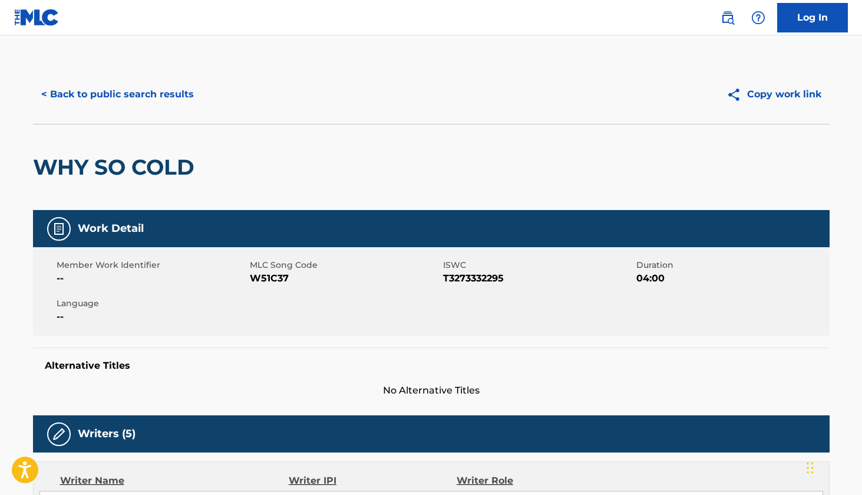
click at [60, 98] on button "< Back to public search results" at bounding box center [117, 94] width 169 height 29
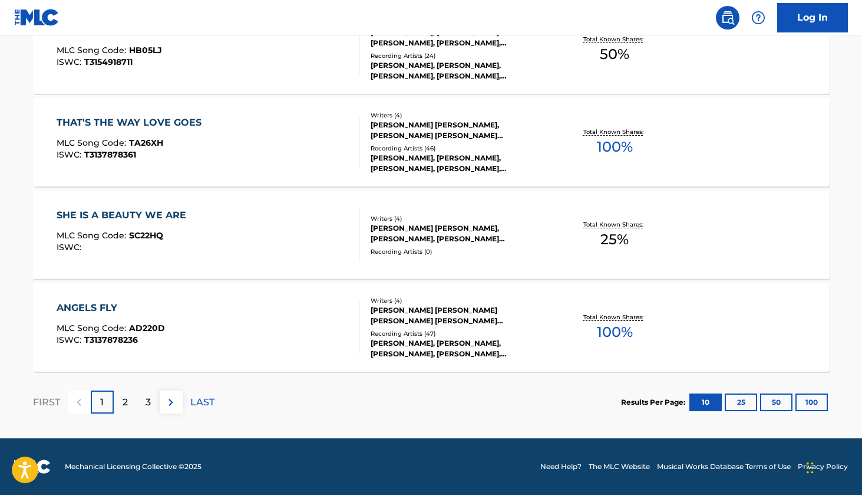
scroll to position [948, 0]
click at [127, 403] on p "2" at bounding box center [125, 402] width 5 height 14
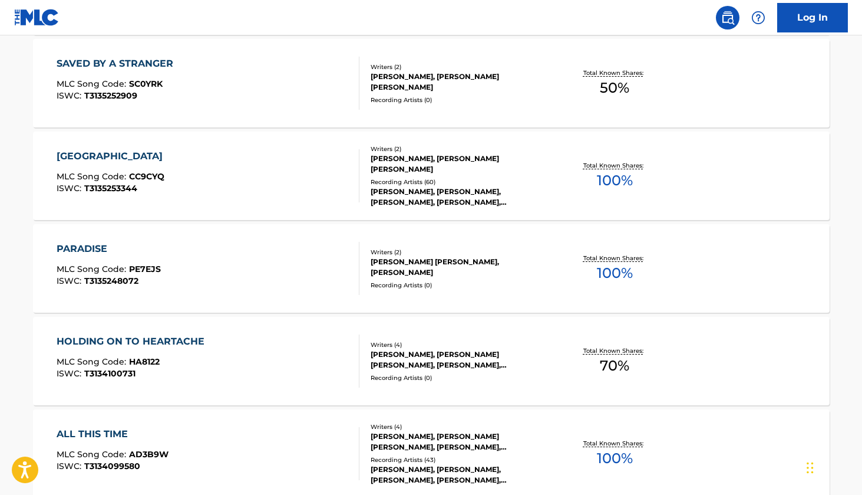
scroll to position [828, 0]
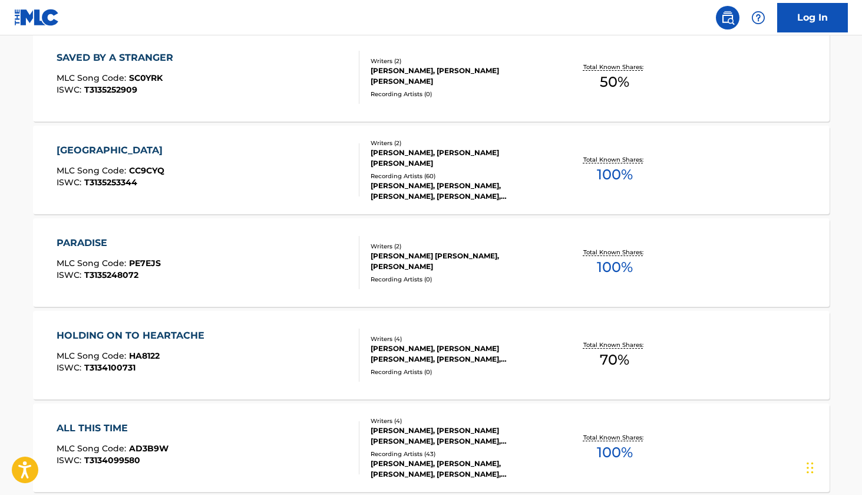
click at [137, 57] on div "SAVED BY A STRANGER" at bounding box center [118, 58] width 123 height 14
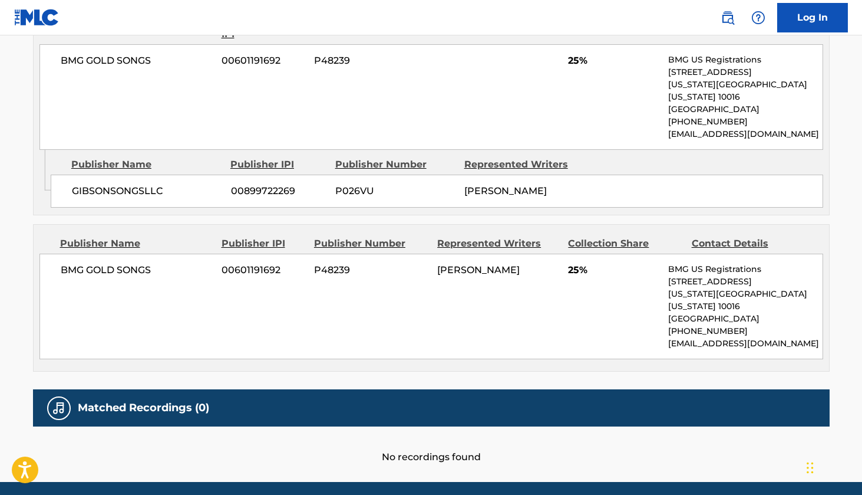
scroll to position [608, 0]
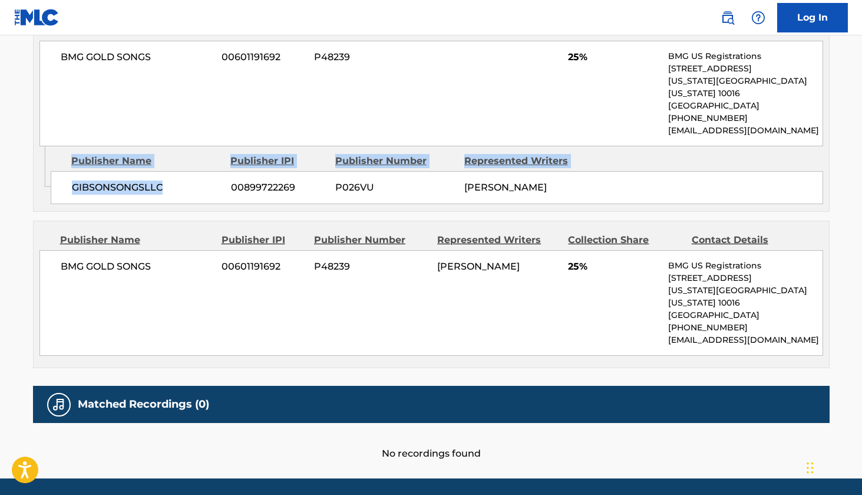
drag, startPoint x: 172, startPoint y: 176, endPoint x: 49, endPoint y: 179, distance: 122.7
click at [49, 179] on div "Admin Original Publisher Connecting Line Publisher Name Publisher IPI Publisher…" at bounding box center [432, 178] width 796 height 65
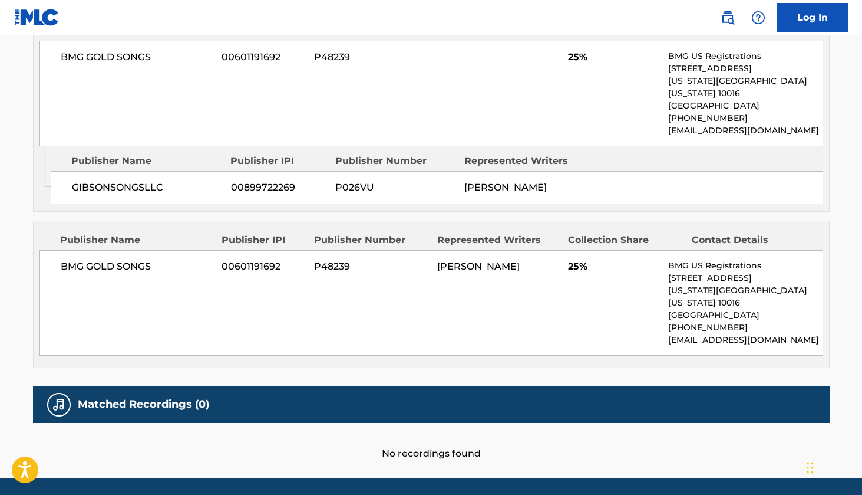
click at [179, 196] on div "Admin Original Publisher Connecting Line Publisher Name Publisher IPI Publisher…" at bounding box center [432, 178] width 796 height 65
drag, startPoint x: 174, startPoint y: 167, endPoint x: 74, endPoint y: 174, distance: 100.5
click at [74, 180] on span "GIBSONSONGSLLC" at bounding box center [147, 187] width 150 height 14
drag, startPoint x: 160, startPoint y: 252, endPoint x: 54, endPoint y: 252, distance: 106.7
click at [54, 252] on div "BMG GOLD SONGS 00601191692 P48239 [PERSON_NAME] 25% BMG US Registrations [STREE…" at bounding box center [431, 303] width 784 height 106
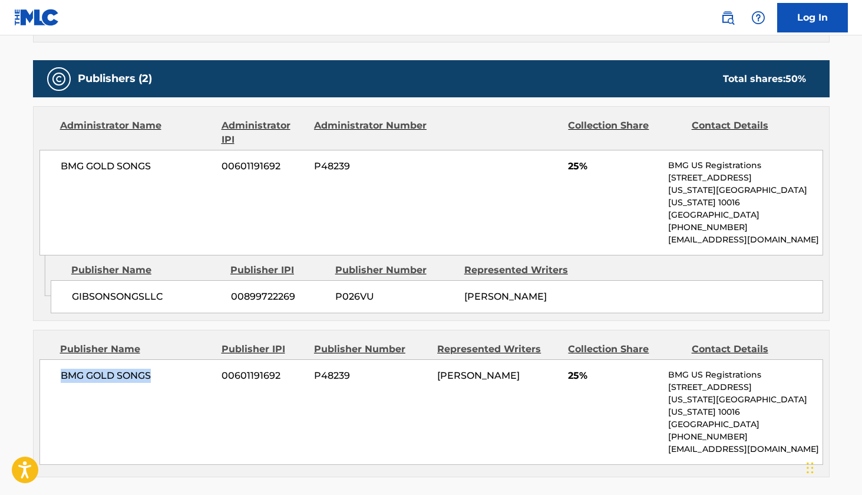
scroll to position [505, 0]
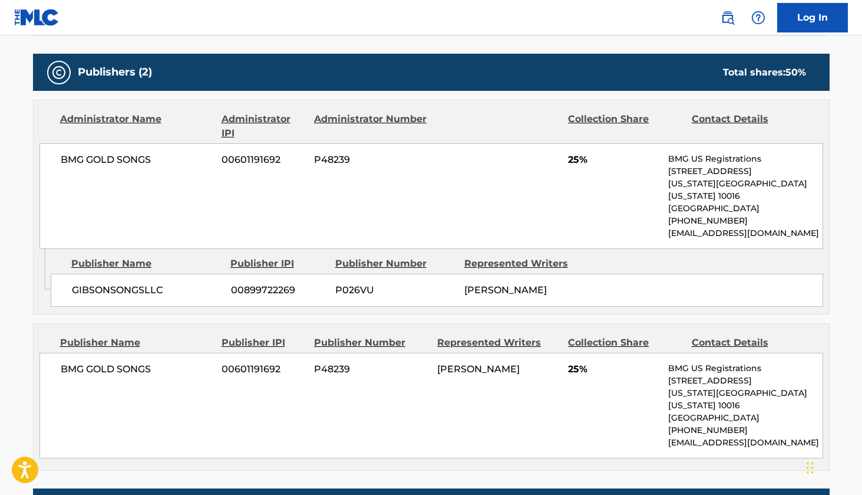
click at [302, 283] on span "00899722269" at bounding box center [278, 290] width 95 height 14
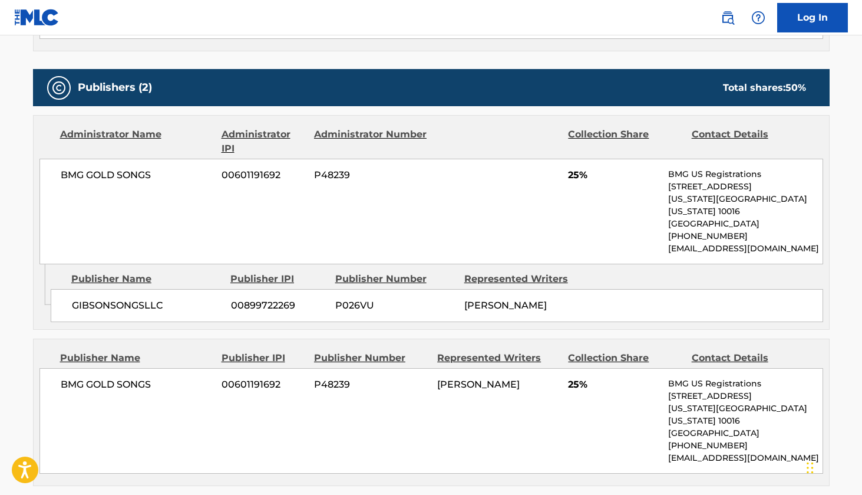
scroll to position [475, 0]
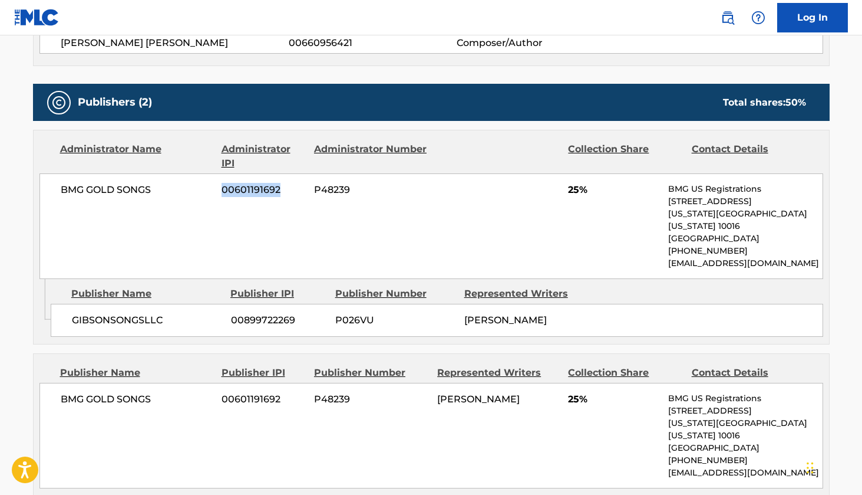
drag, startPoint x: 282, startPoint y: 189, endPoint x: 215, endPoint y: 195, distance: 67.5
click at [215, 195] on div "BMG GOLD SONGS 00601191692 P48239 25% BMG US Registrations [STREET_ADDRESS][US_…" at bounding box center [431, 226] width 784 height 106
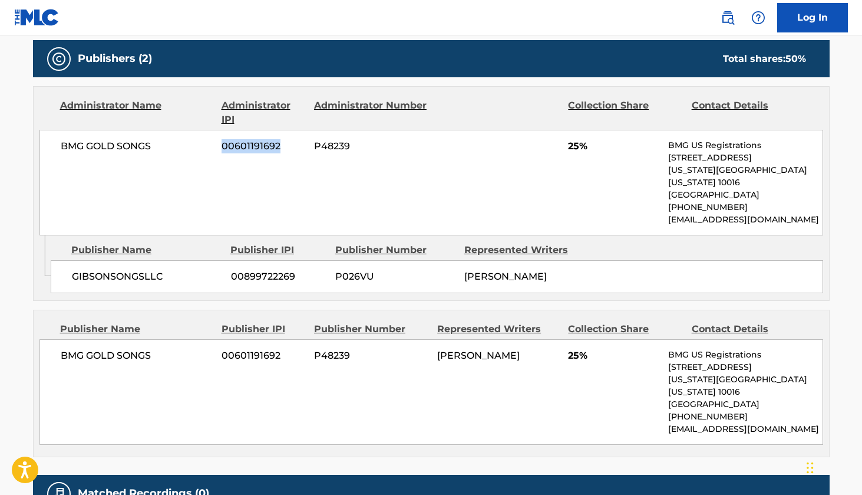
scroll to position [557, 0]
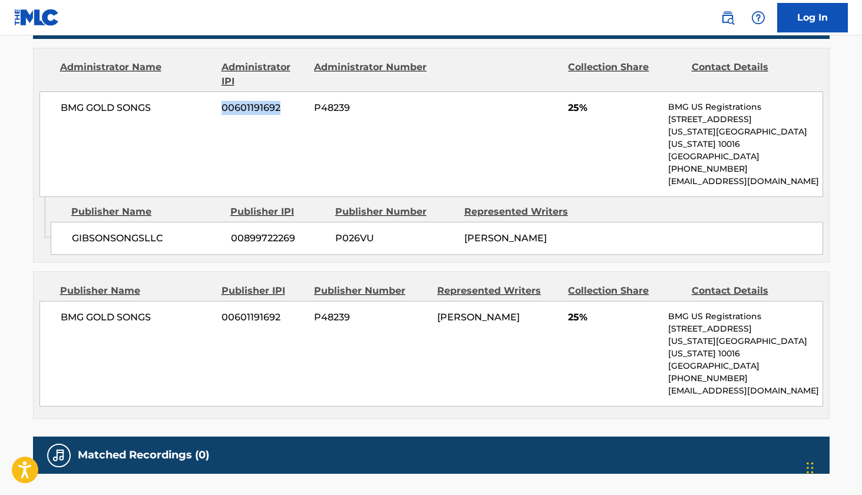
click at [272, 160] on div "BMG GOLD SONGS 00601191692 P48239 25% BMG US Registrations [STREET_ADDRESS][US_…" at bounding box center [431, 144] width 784 height 106
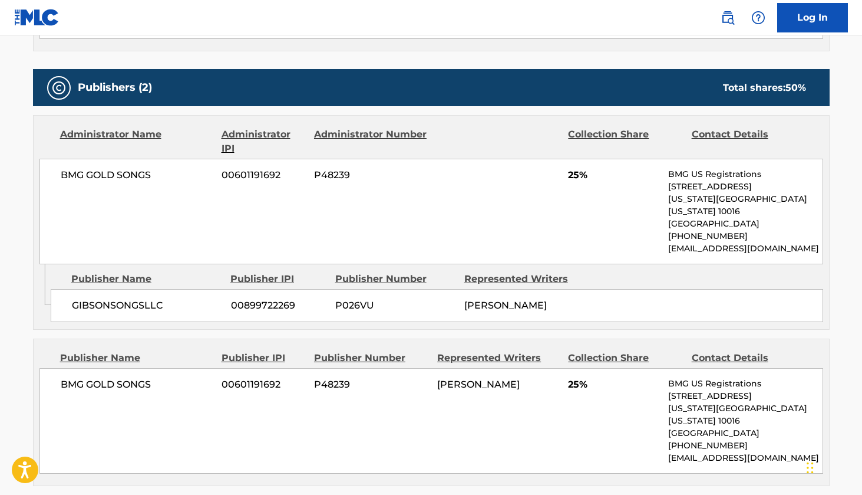
scroll to position [489, 0]
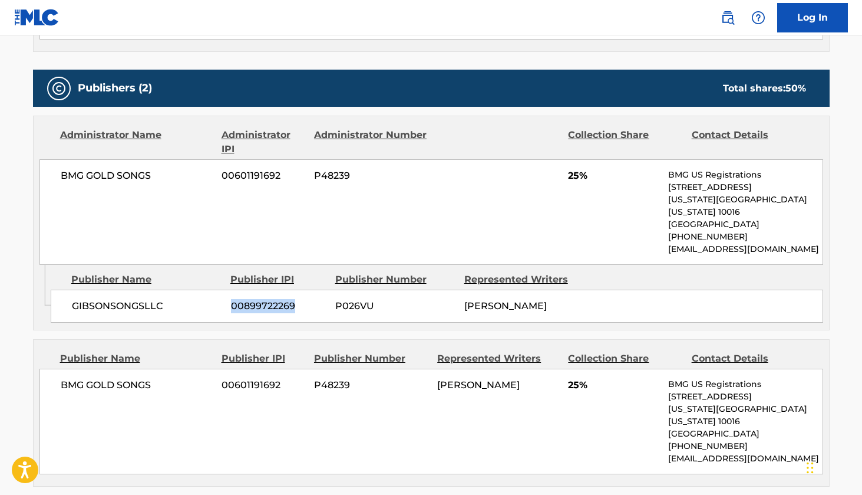
drag, startPoint x: 294, startPoint y: 292, endPoint x: 231, endPoint y: 292, distance: 63.1
click at [231, 299] on span "00899722269" at bounding box center [278, 306] width 95 height 14
click at [217, 2] on nav "Log In" at bounding box center [431, 17] width 862 height 35
drag, startPoint x: 359, startPoint y: 375, endPoint x: 303, endPoint y: 375, distance: 56.0
click at [303, 375] on div "BMG GOLD SONGS 00601191692 P48239 [PERSON_NAME] 25% BMG US Registrations [STREE…" at bounding box center [431, 421] width 784 height 106
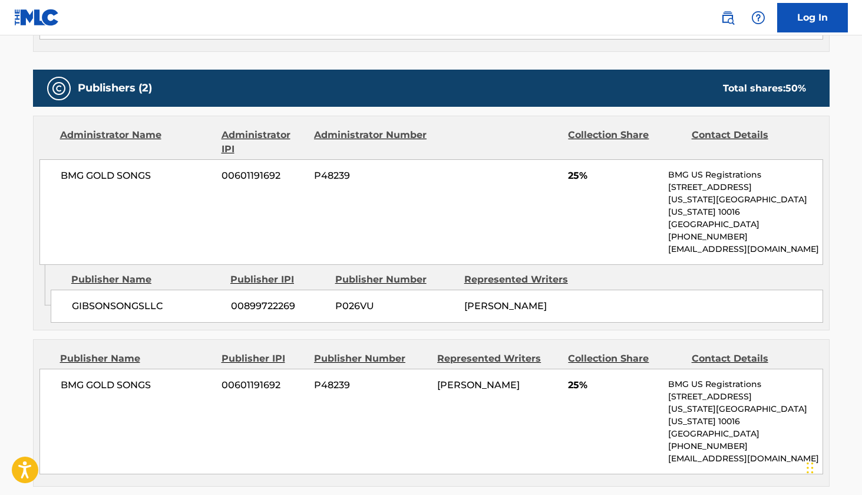
click at [298, 423] on div "BMG GOLD SONGS 00601191692 P48239 [PERSON_NAME] 25% BMG US Registrations [STREE…" at bounding box center [431, 421] width 784 height 106
drag, startPoint x: 279, startPoint y: 370, endPoint x: 223, endPoint y: 371, distance: 56.6
click at [223, 378] on span "00601191692" at bounding box center [264, 385] width 84 height 14
